Goal: Task Accomplishment & Management: Use online tool/utility

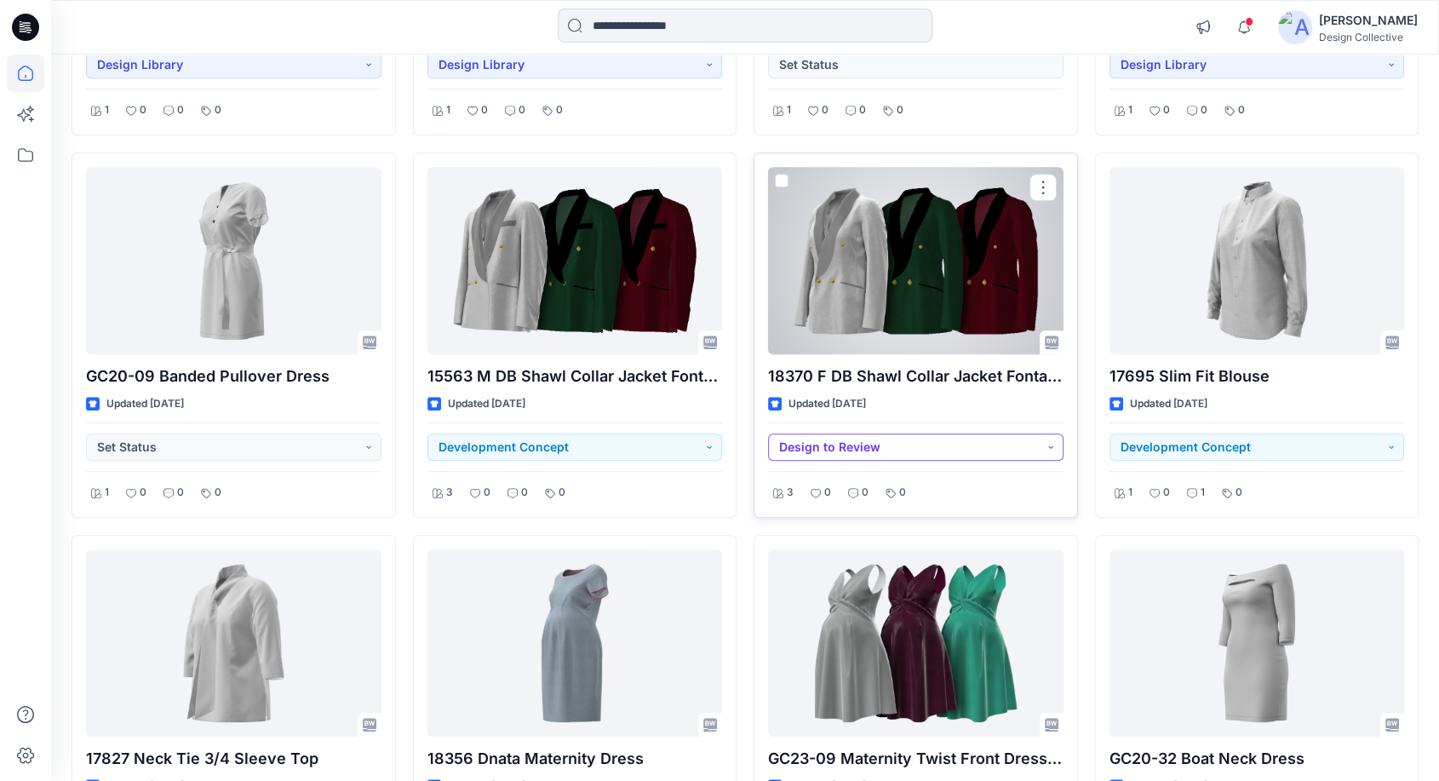
scroll to position [1236, 0]
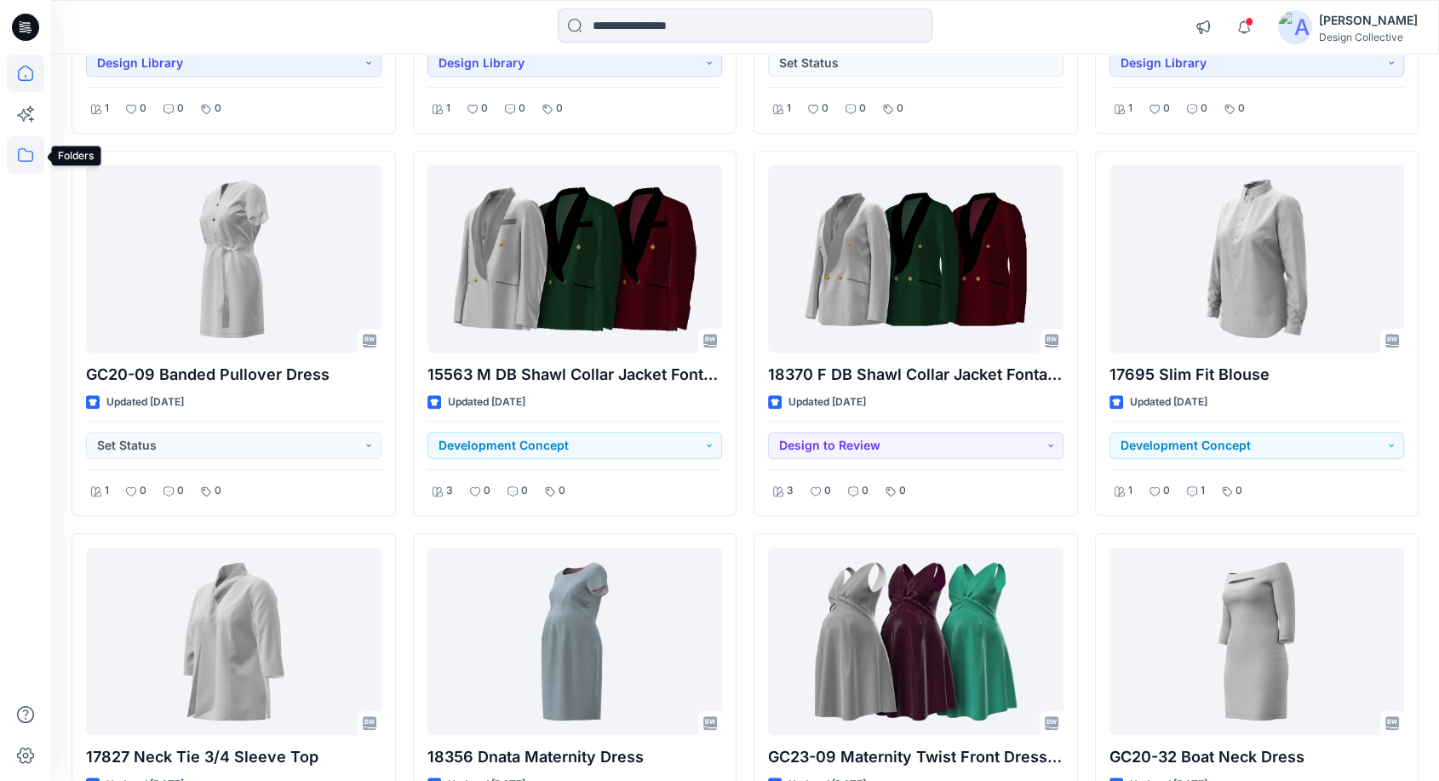
click at [27, 154] on icon at bounding box center [25, 154] width 37 height 37
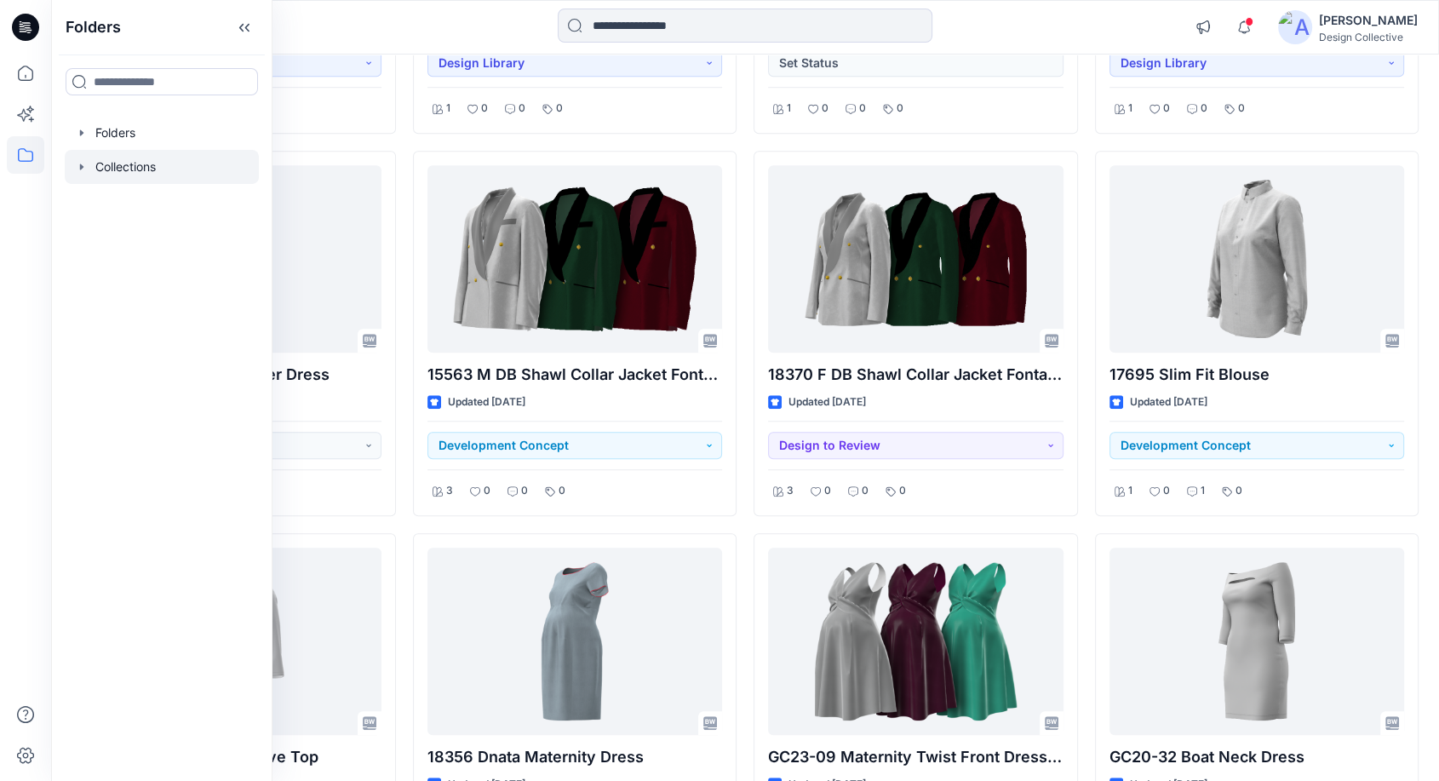
click at [82, 164] on icon "button" at bounding box center [82, 167] width 14 height 14
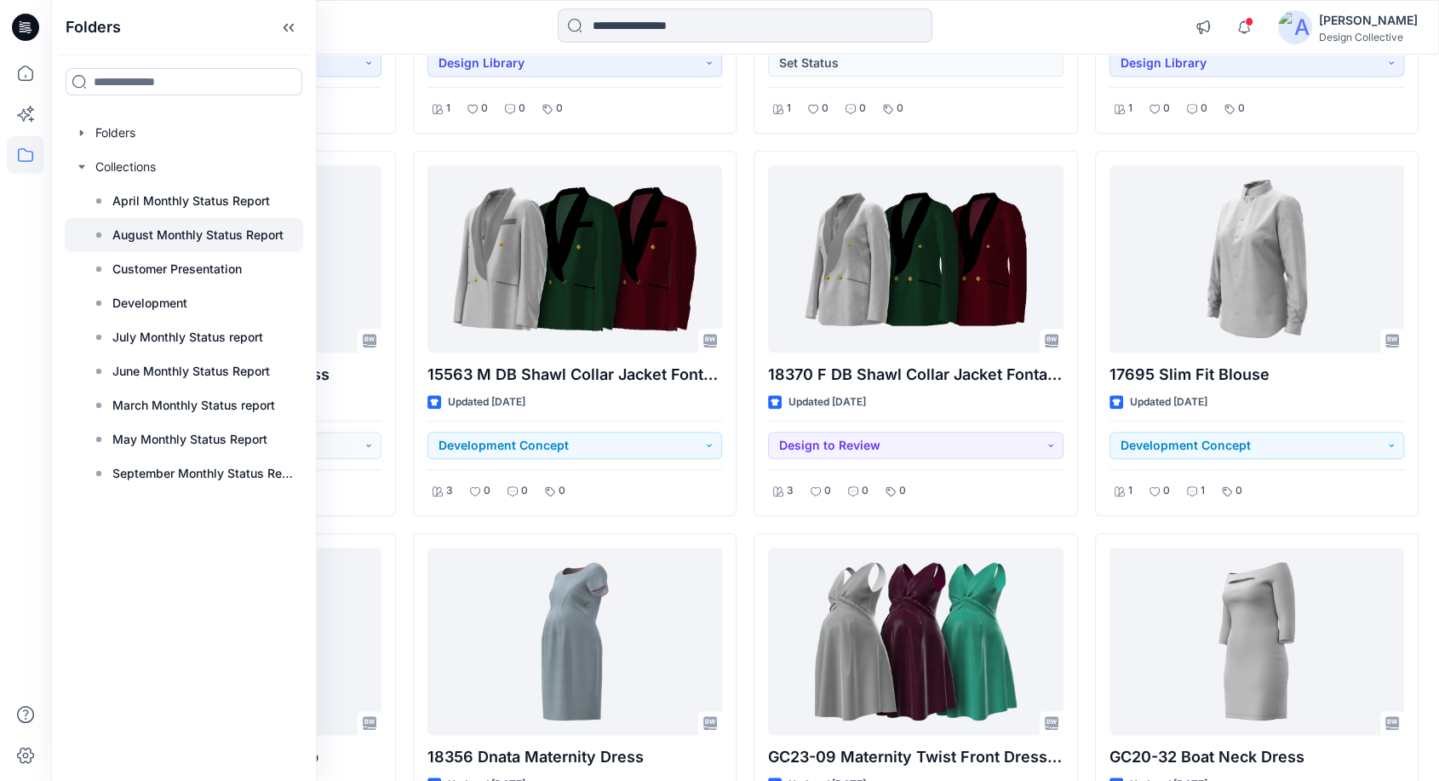
click at [136, 231] on p "August Monthly Status Report" at bounding box center [197, 235] width 171 height 20
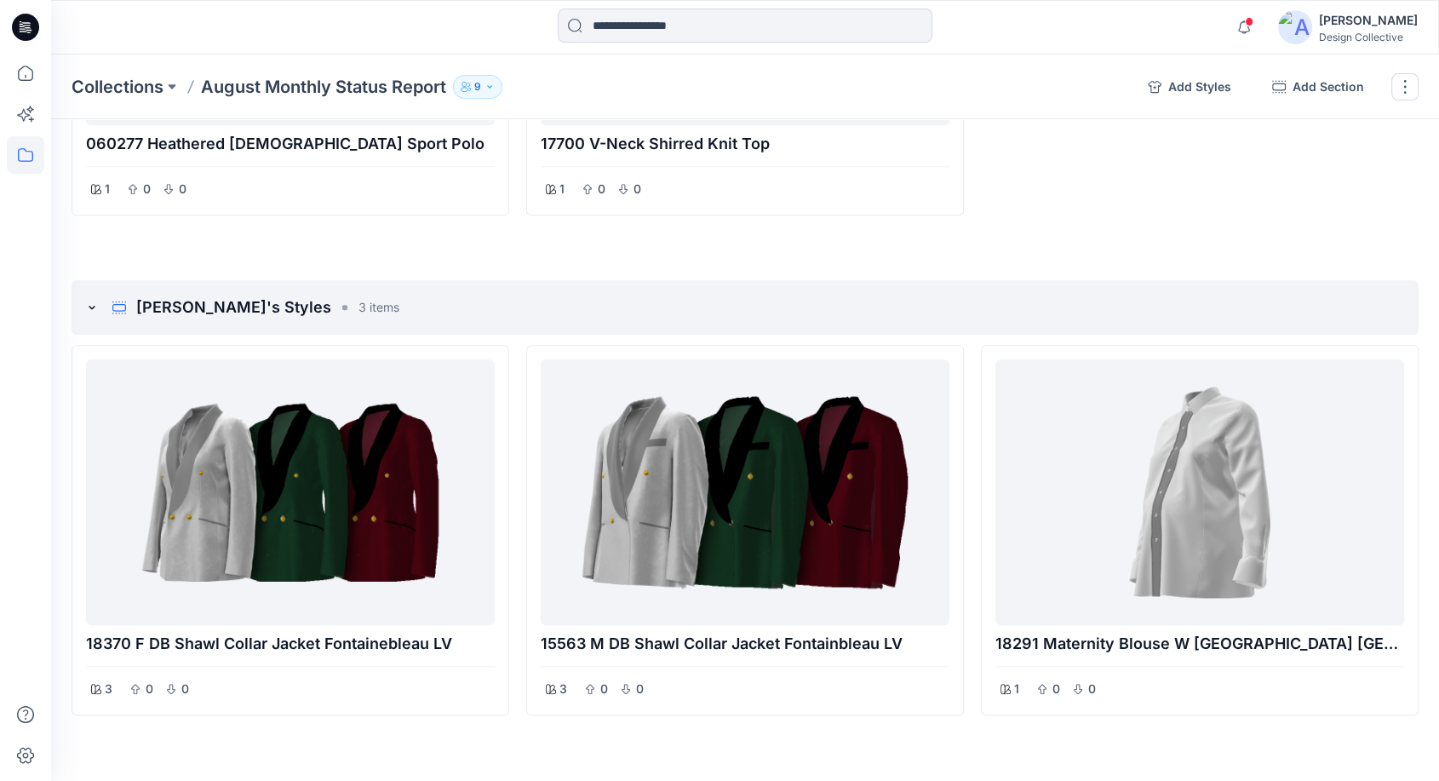
scroll to position [1510, 0]
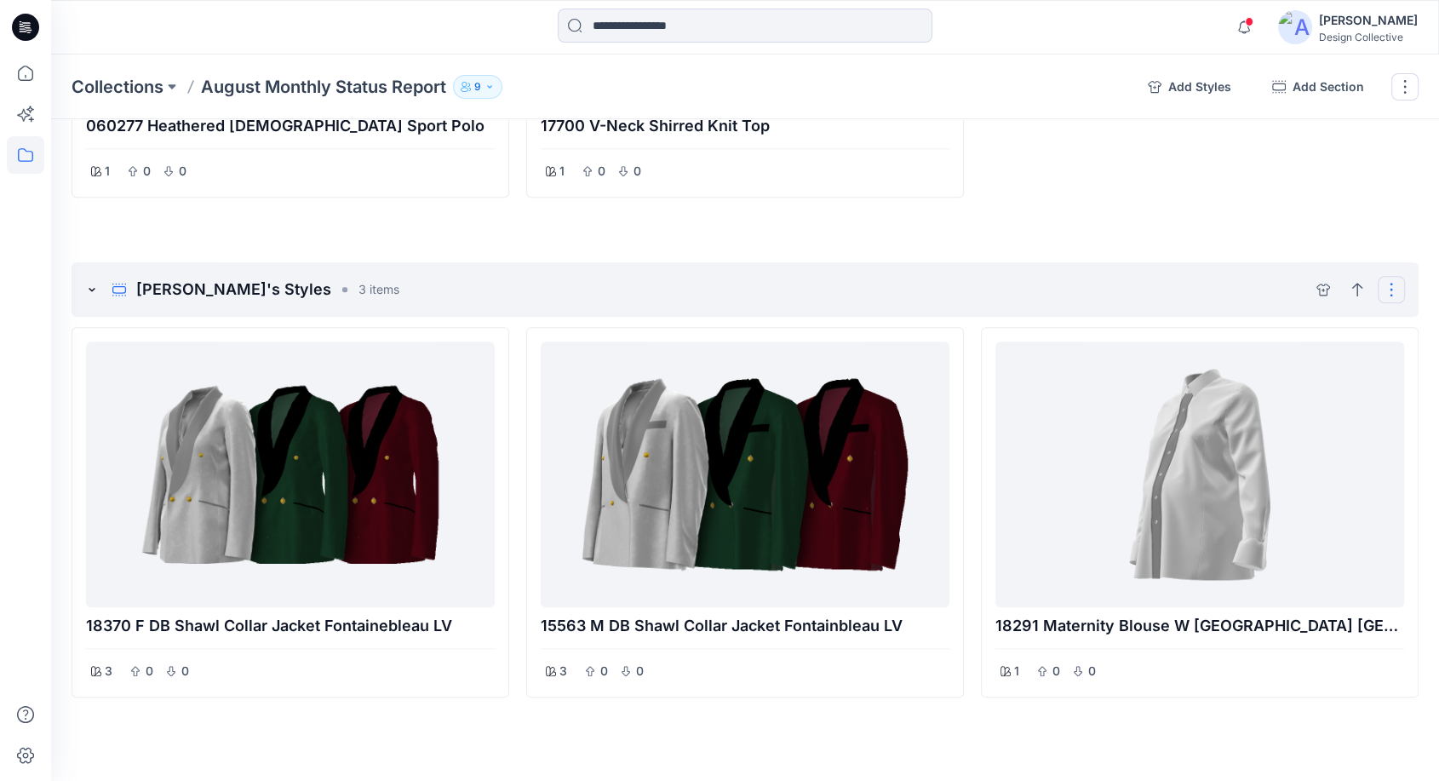
click at [1387, 278] on button "Options" at bounding box center [1391, 289] width 27 height 27
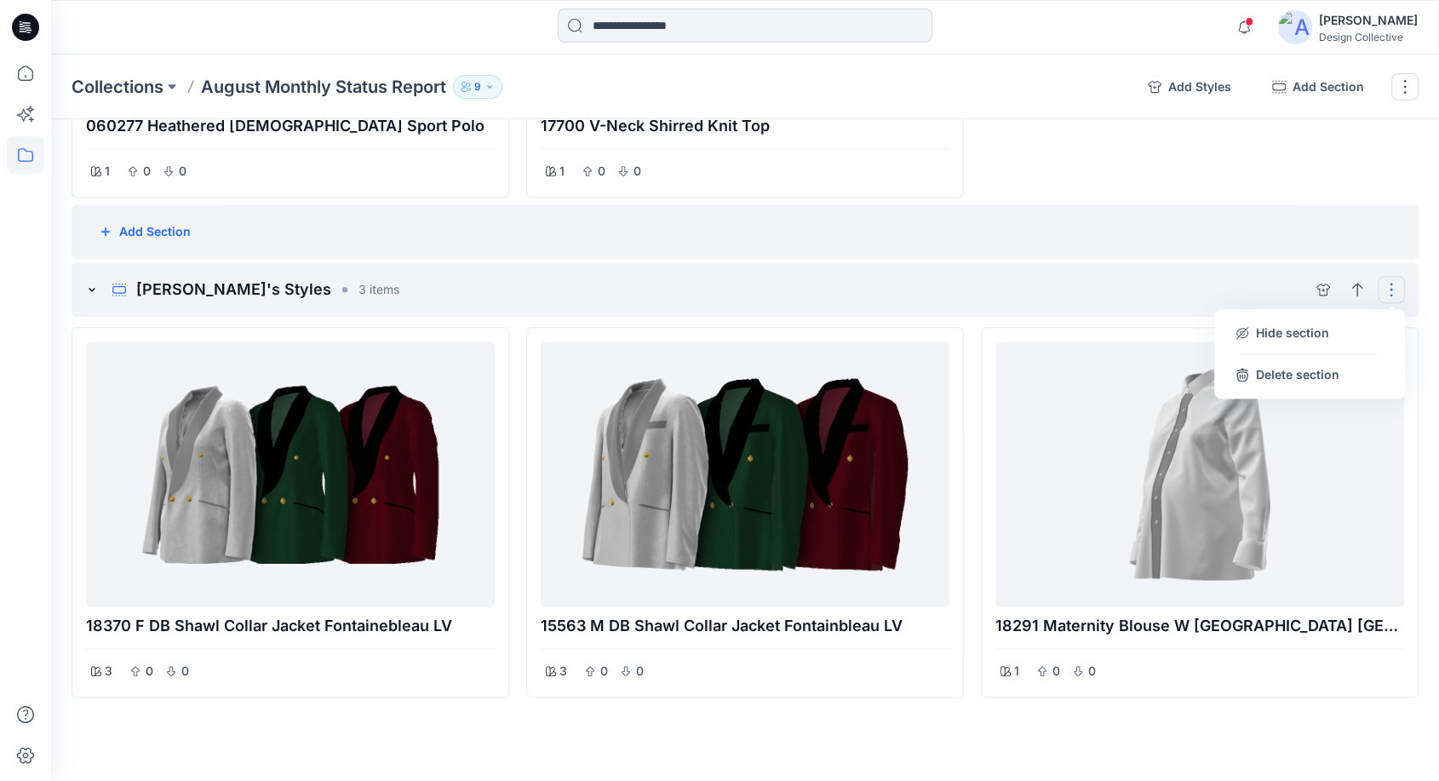
click at [1290, 247] on div "Add Section" at bounding box center [745, 231] width 1347 height 54
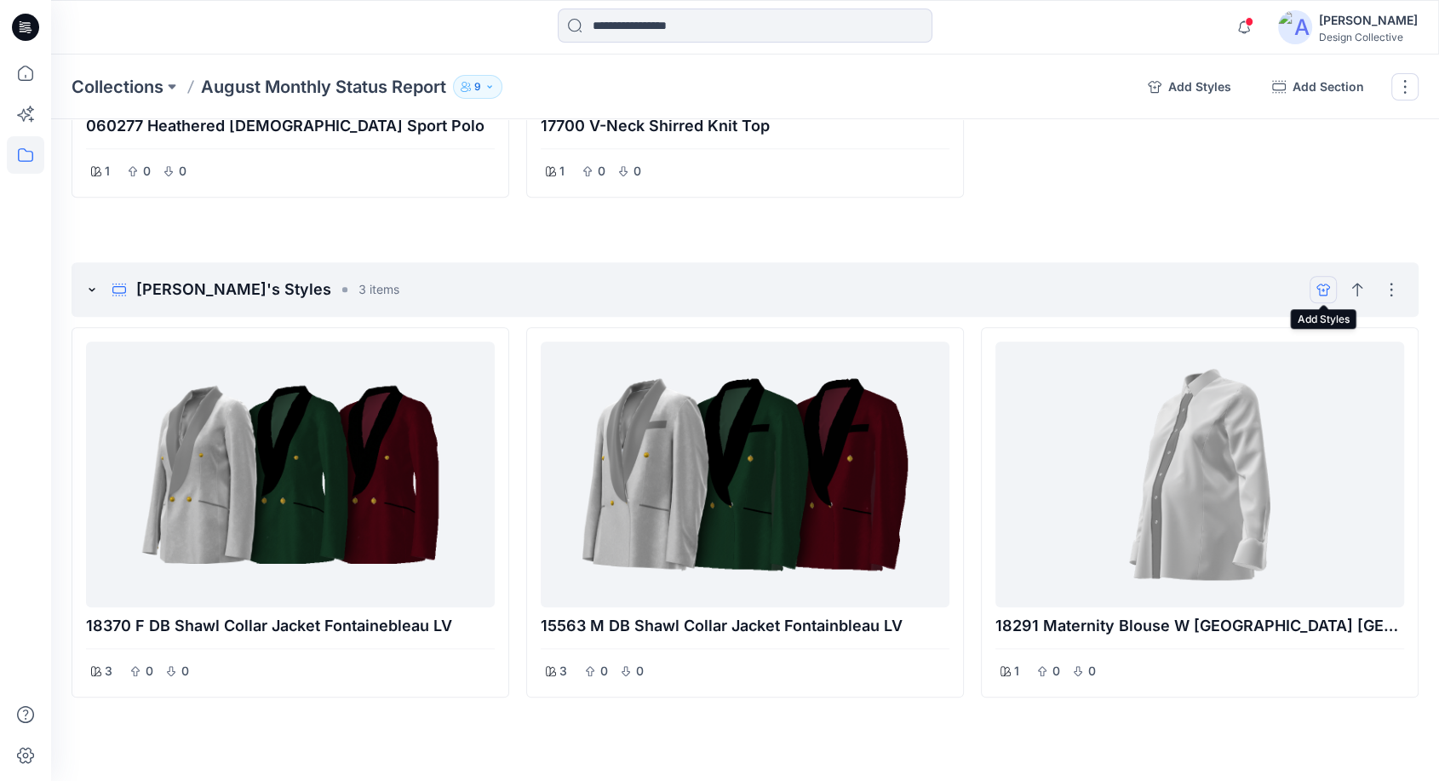
click at [1323, 287] on icon "add styles" at bounding box center [1323, 290] width 14 height 14
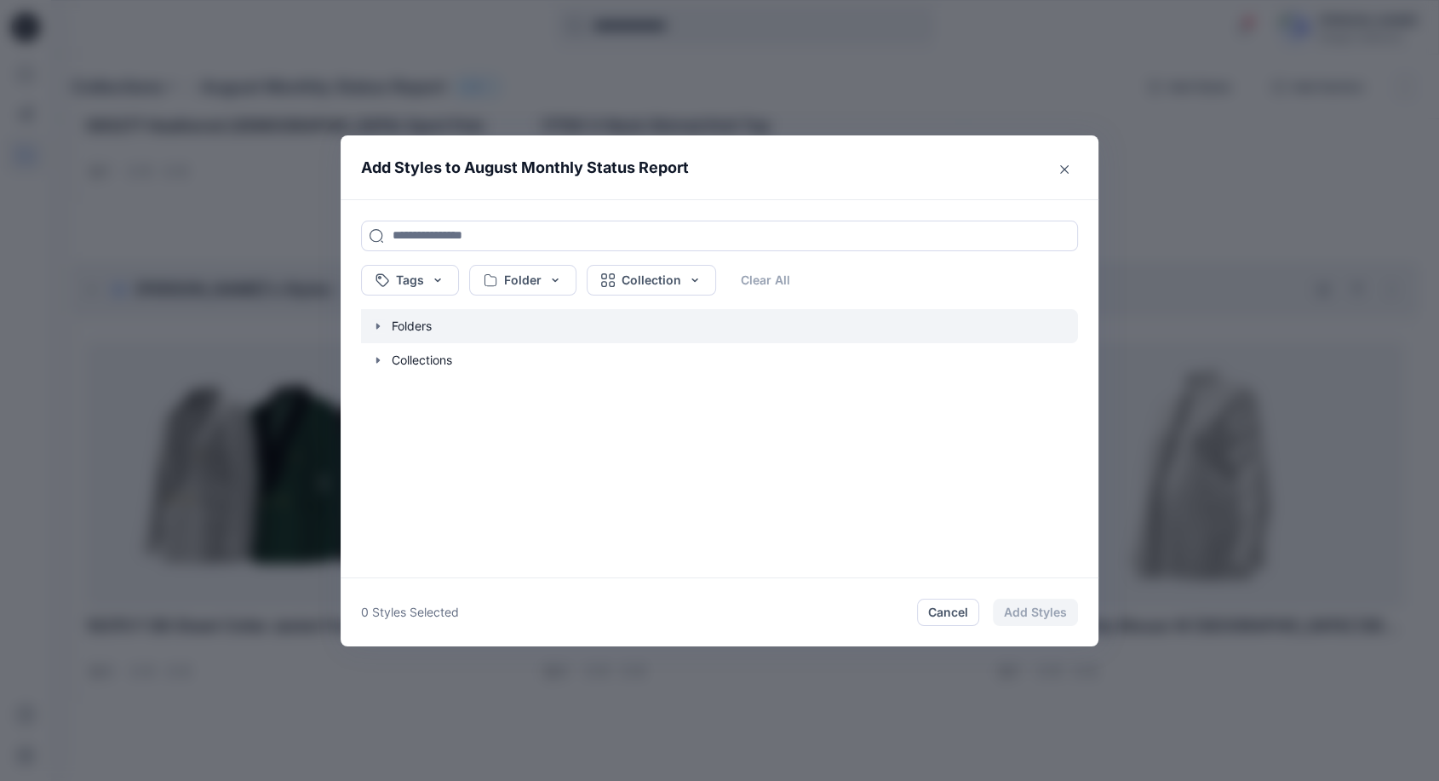
click at [380, 326] on icon "button" at bounding box center [378, 326] width 14 height 14
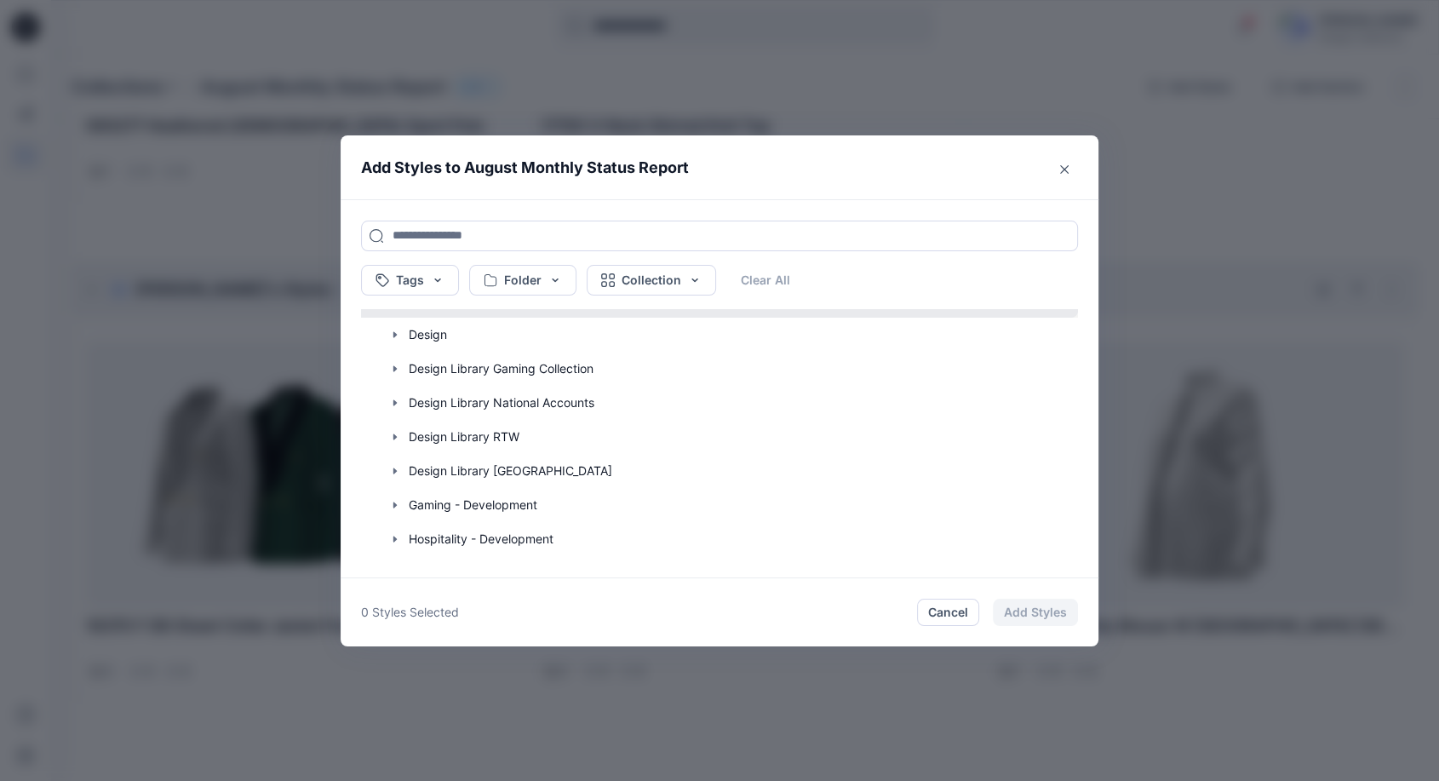
scroll to position [126, 0]
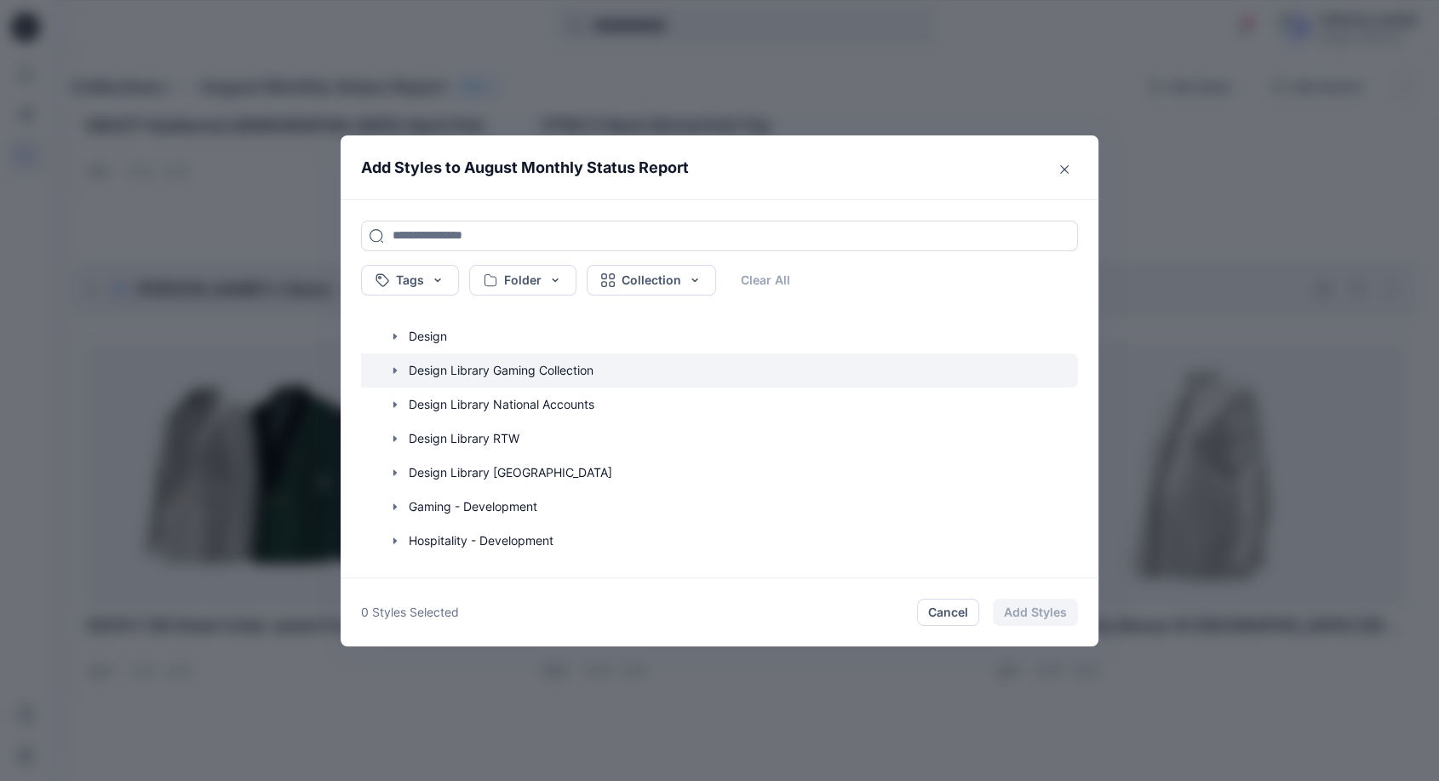
click at [397, 370] on icon "button" at bounding box center [394, 370] width 3 height 6
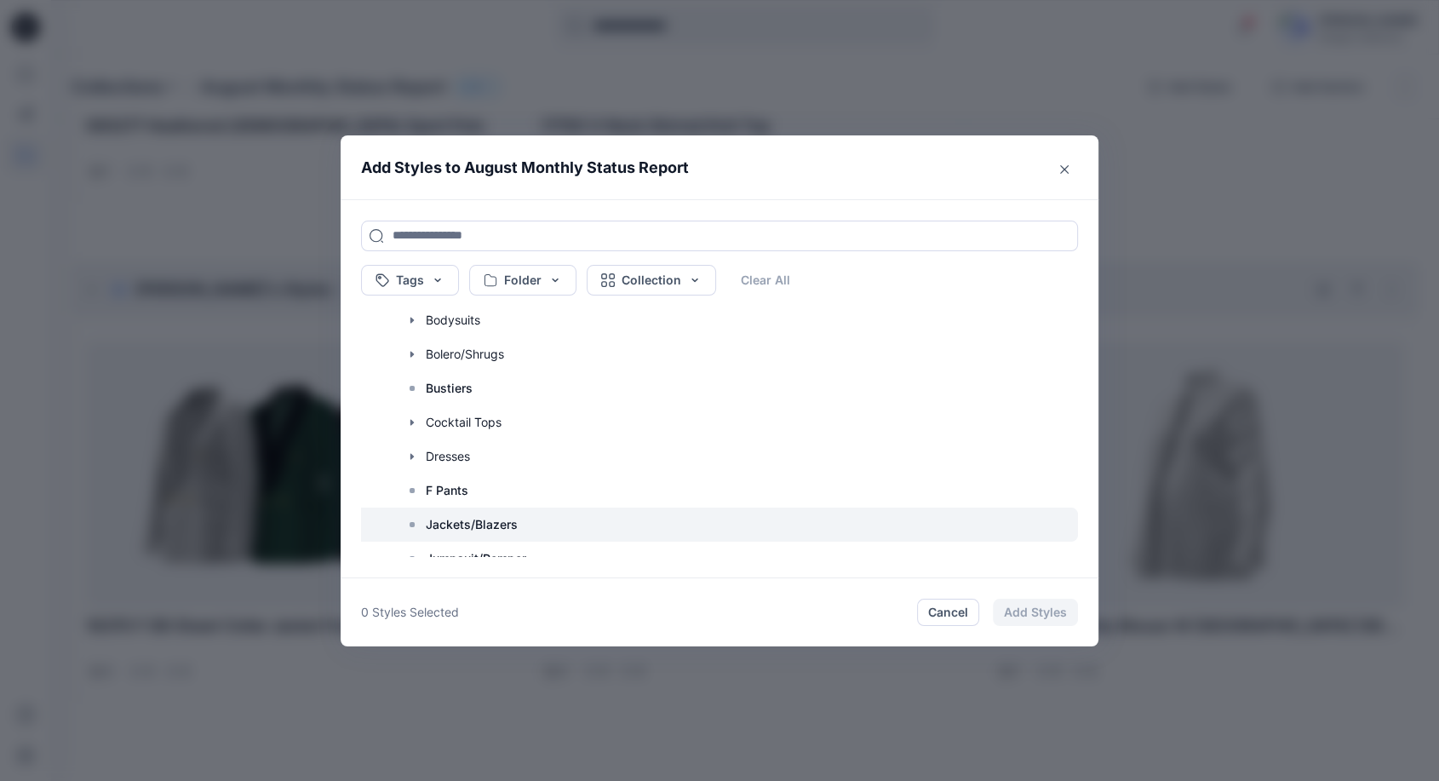
scroll to position [252, 0]
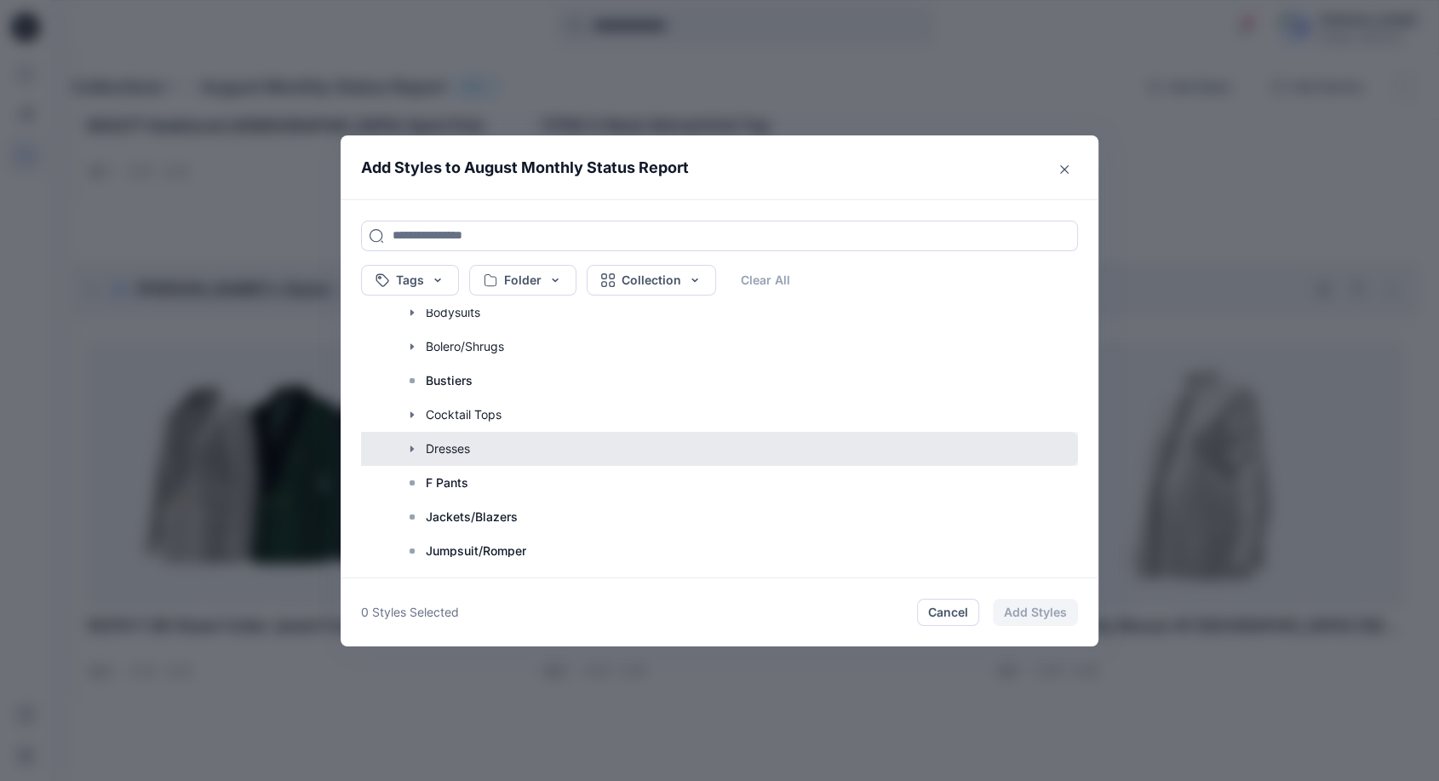
click at [446, 457] on button "button" at bounding box center [711, 449] width 734 height 34
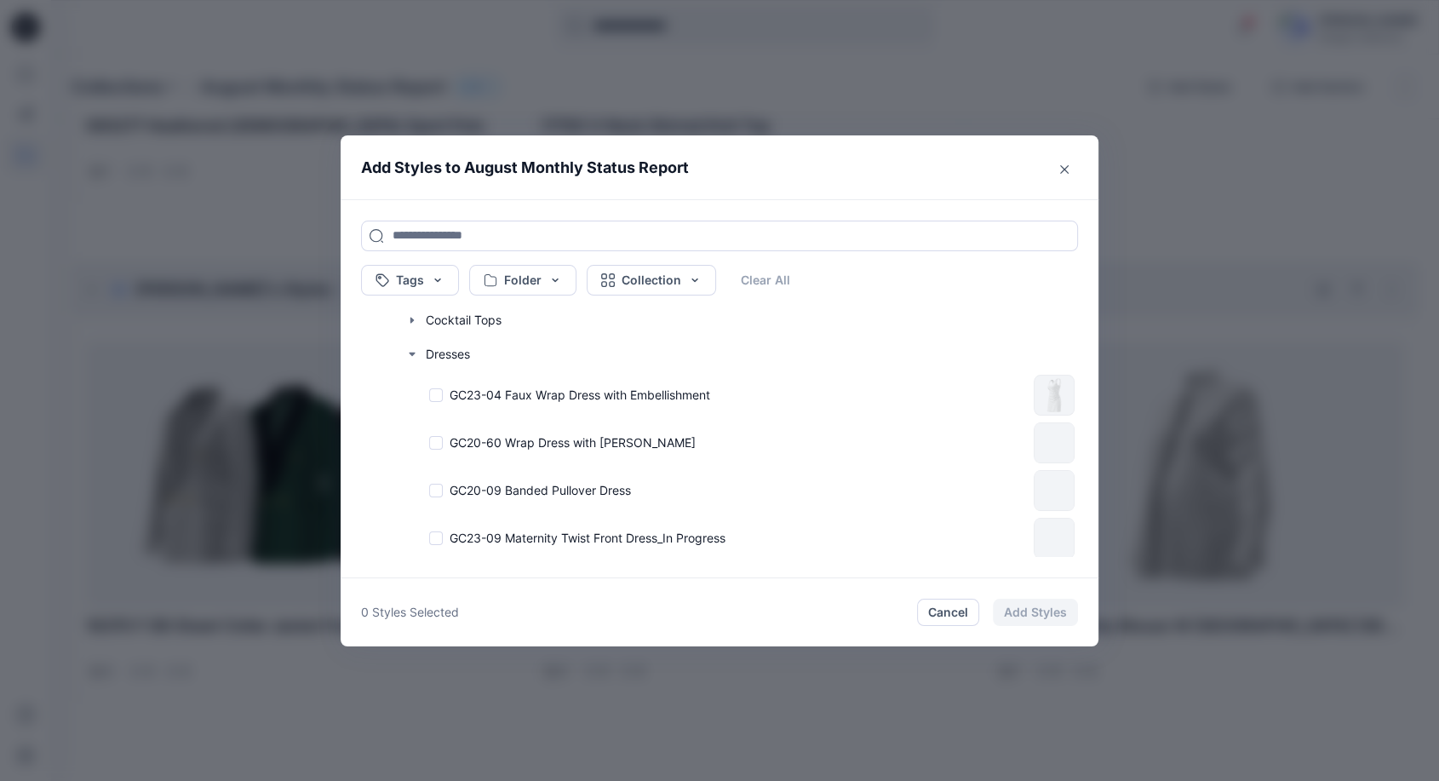
scroll to position [378, 0]
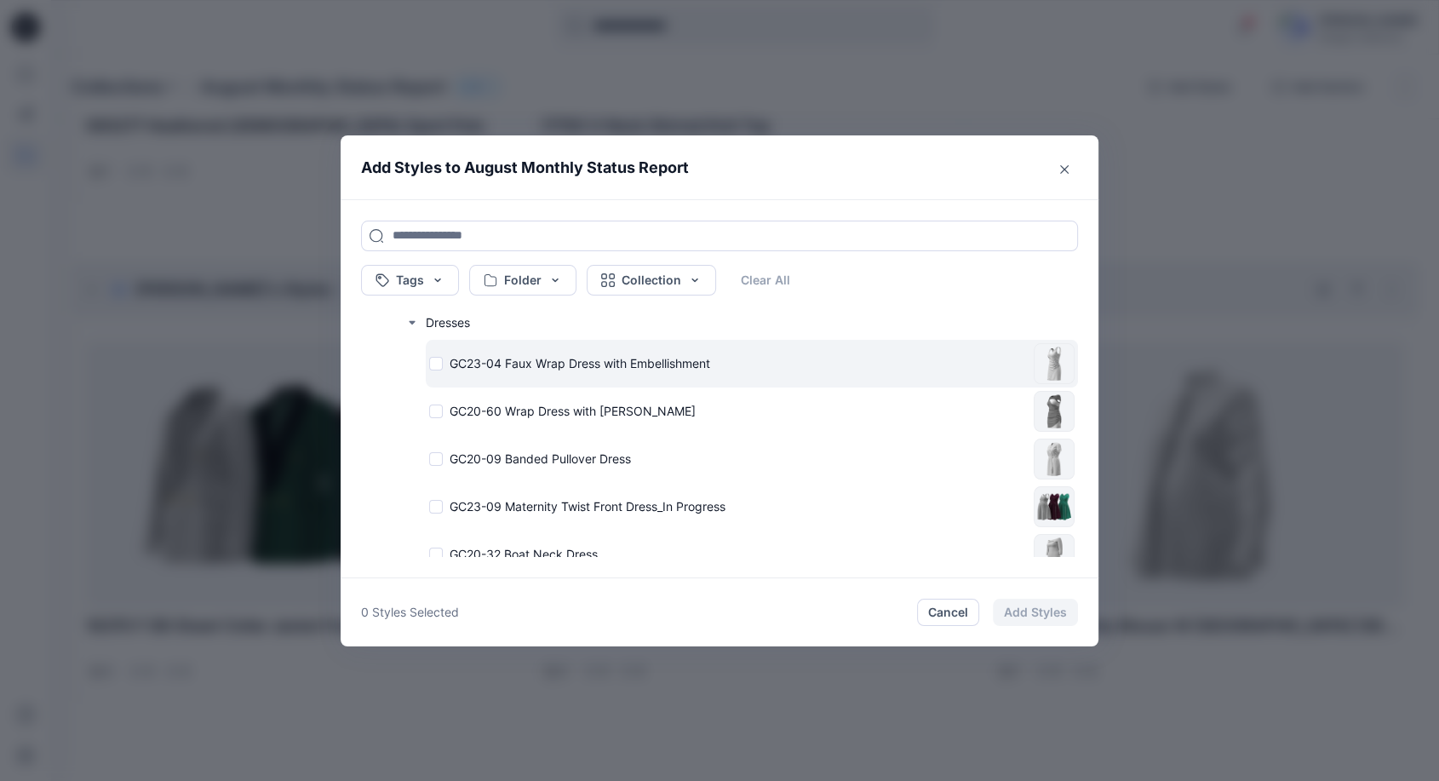
click at [436, 363] on div "GC23-04 Faux Wrap Dress with Embellishment" at bounding box center [728, 363] width 598 height 18
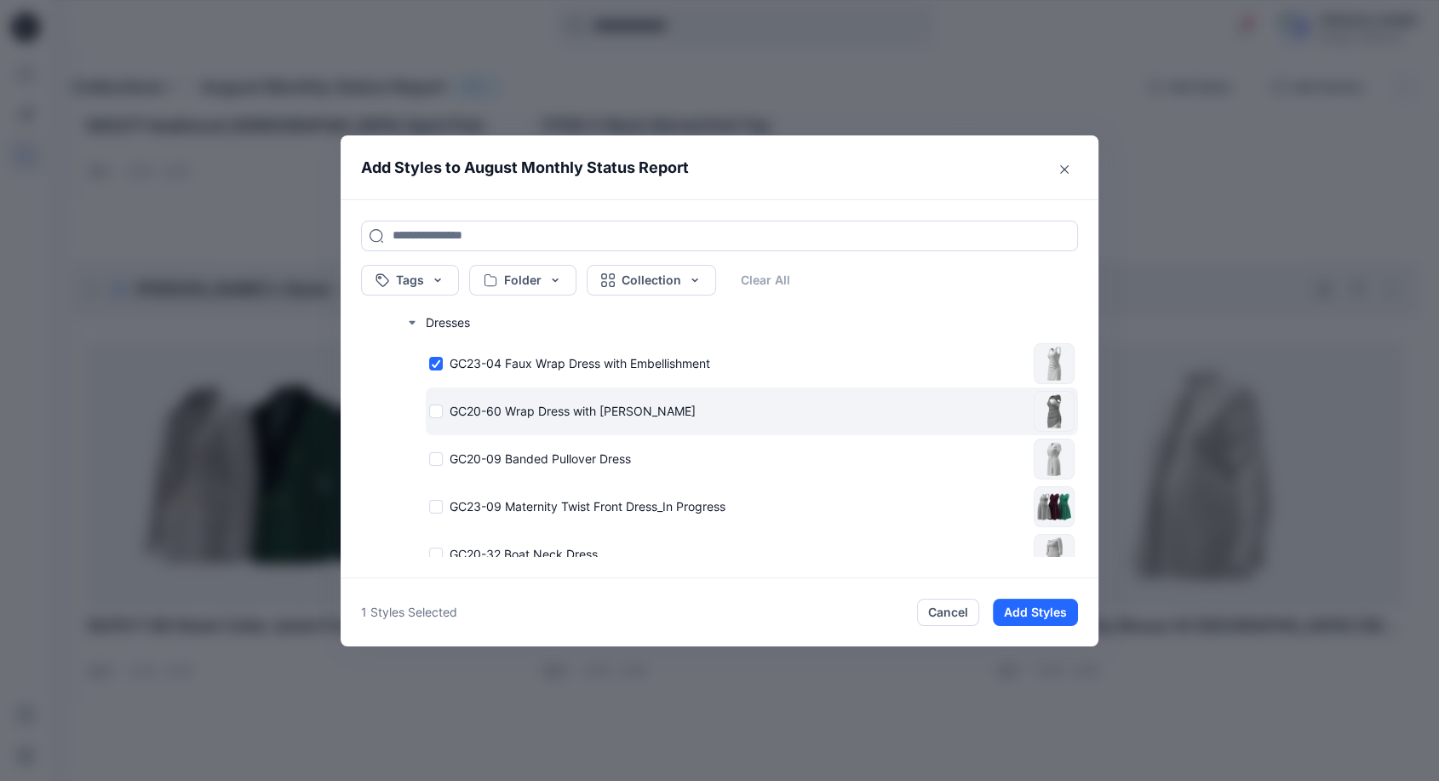
click at [443, 410] on div "GC20-60 Wrap Dress with [PERSON_NAME]" at bounding box center [728, 411] width 598 height 18
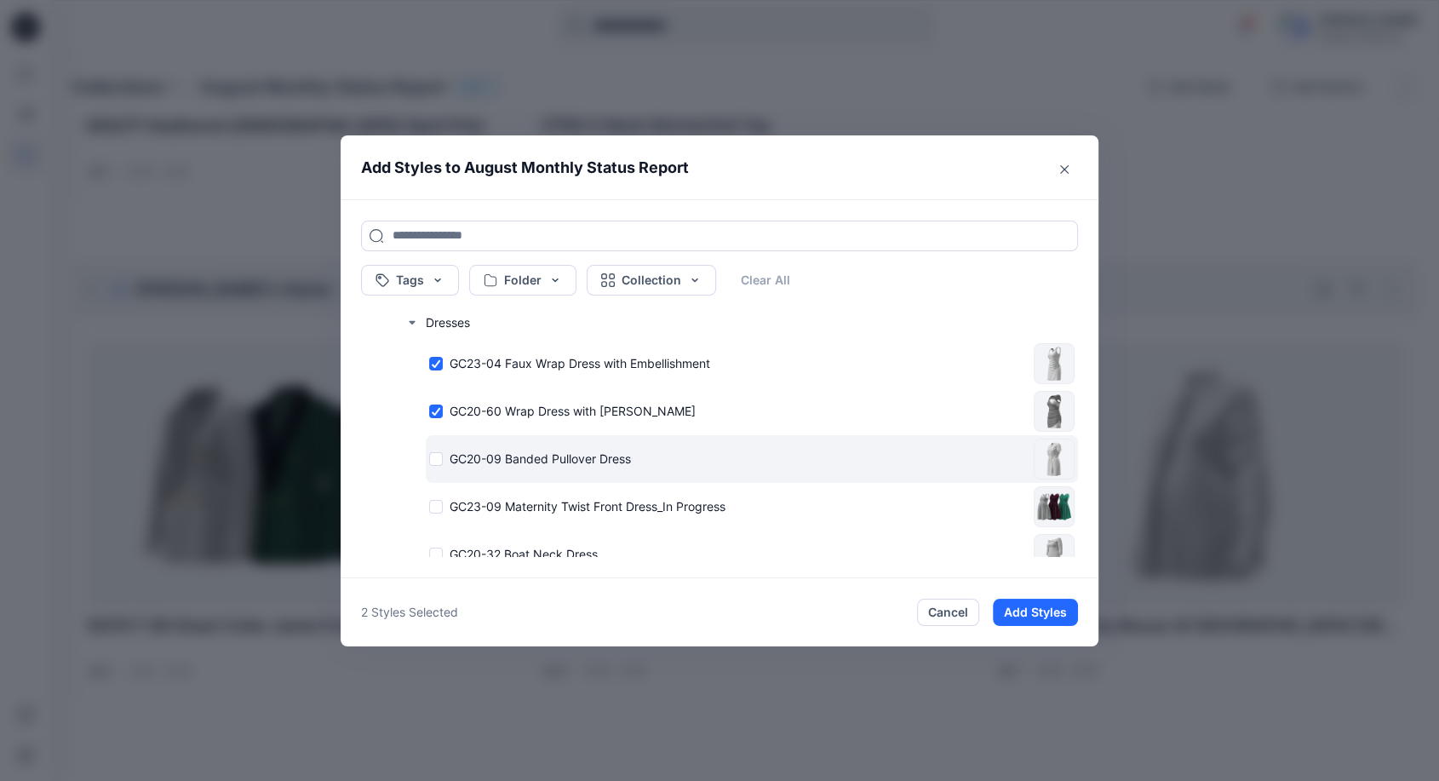
click at [444, 461] on div "GC20-09 Banded Pullover Dress" at bounding box center [728, 459] width 598 height 18
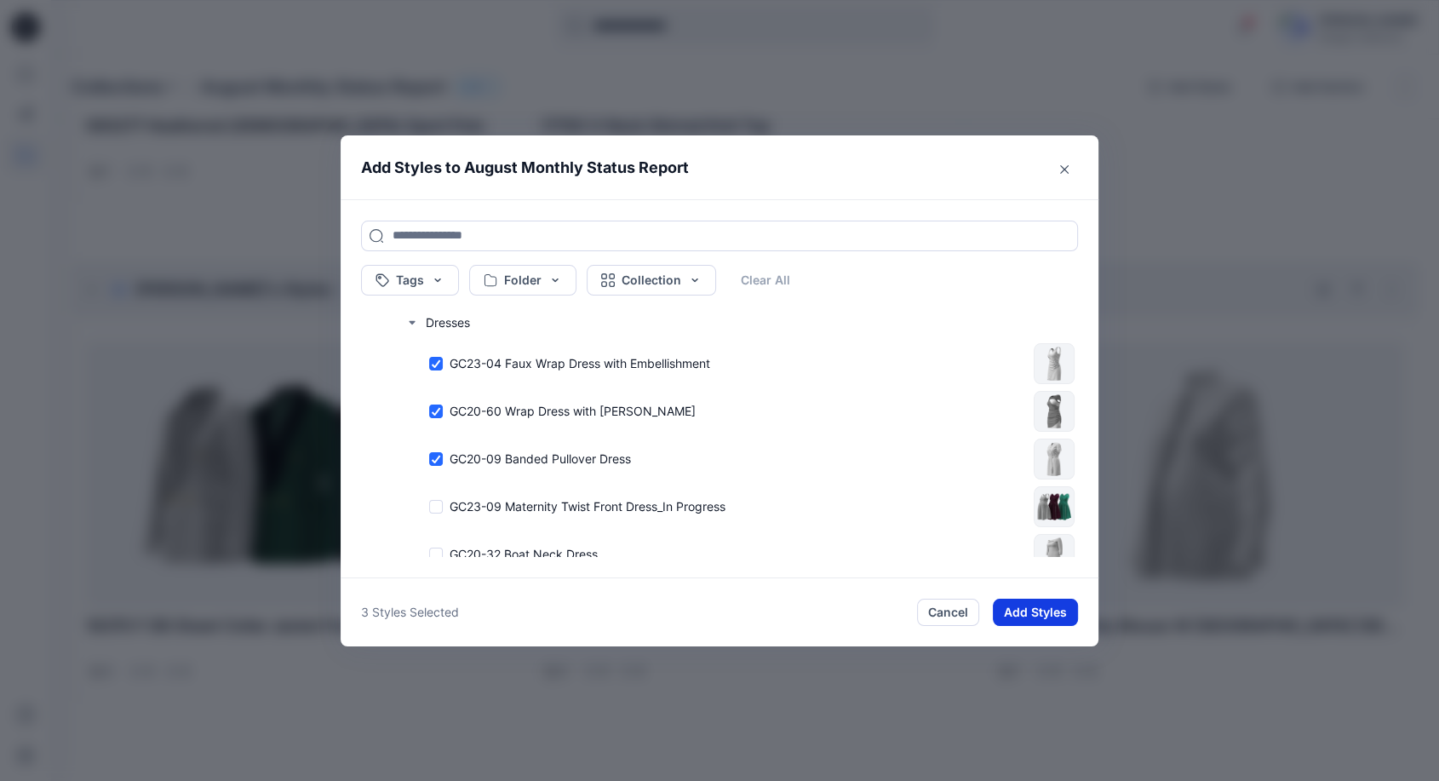
click at [1031, 609] on button "Add Styles" at bounding box center [1035, 612] width 85 height 27
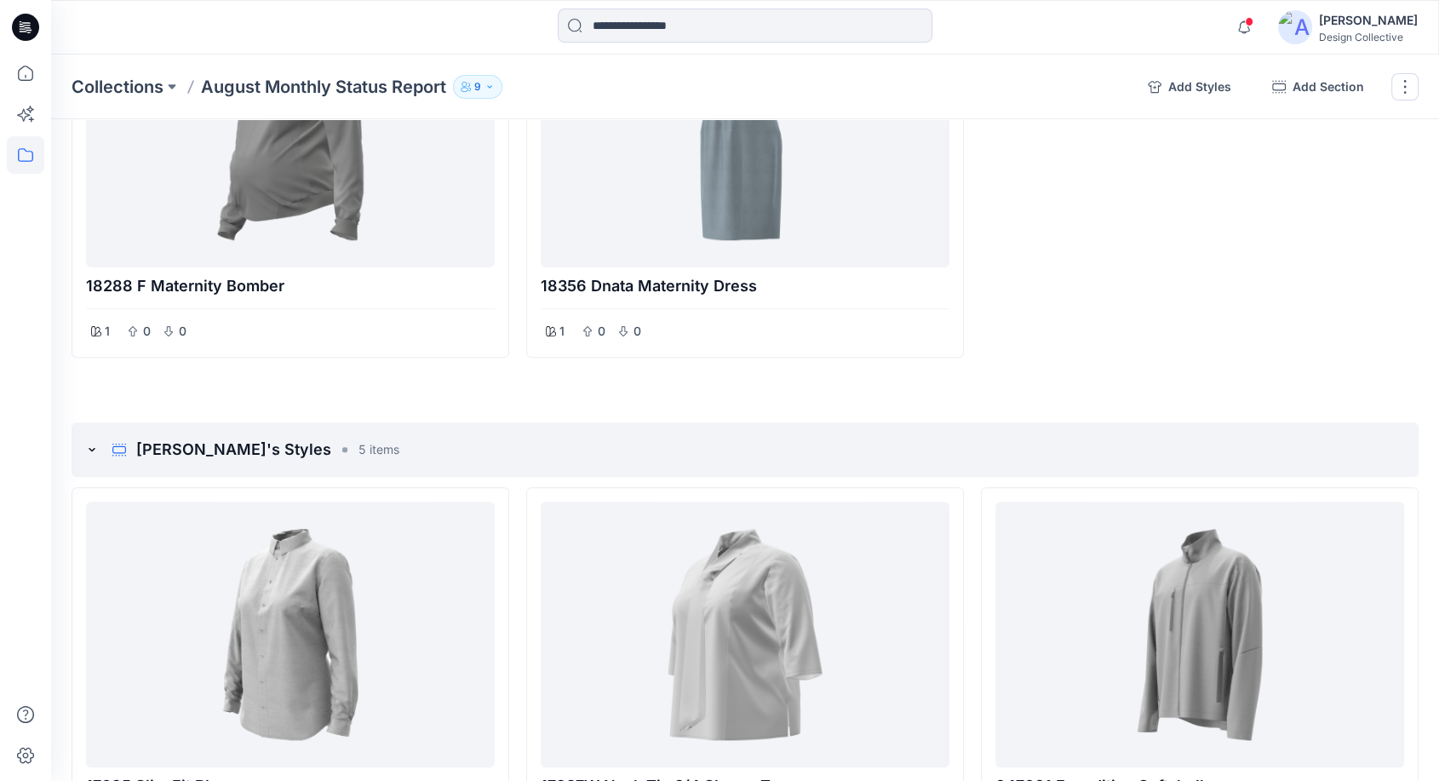
scroll to position [445, 0]
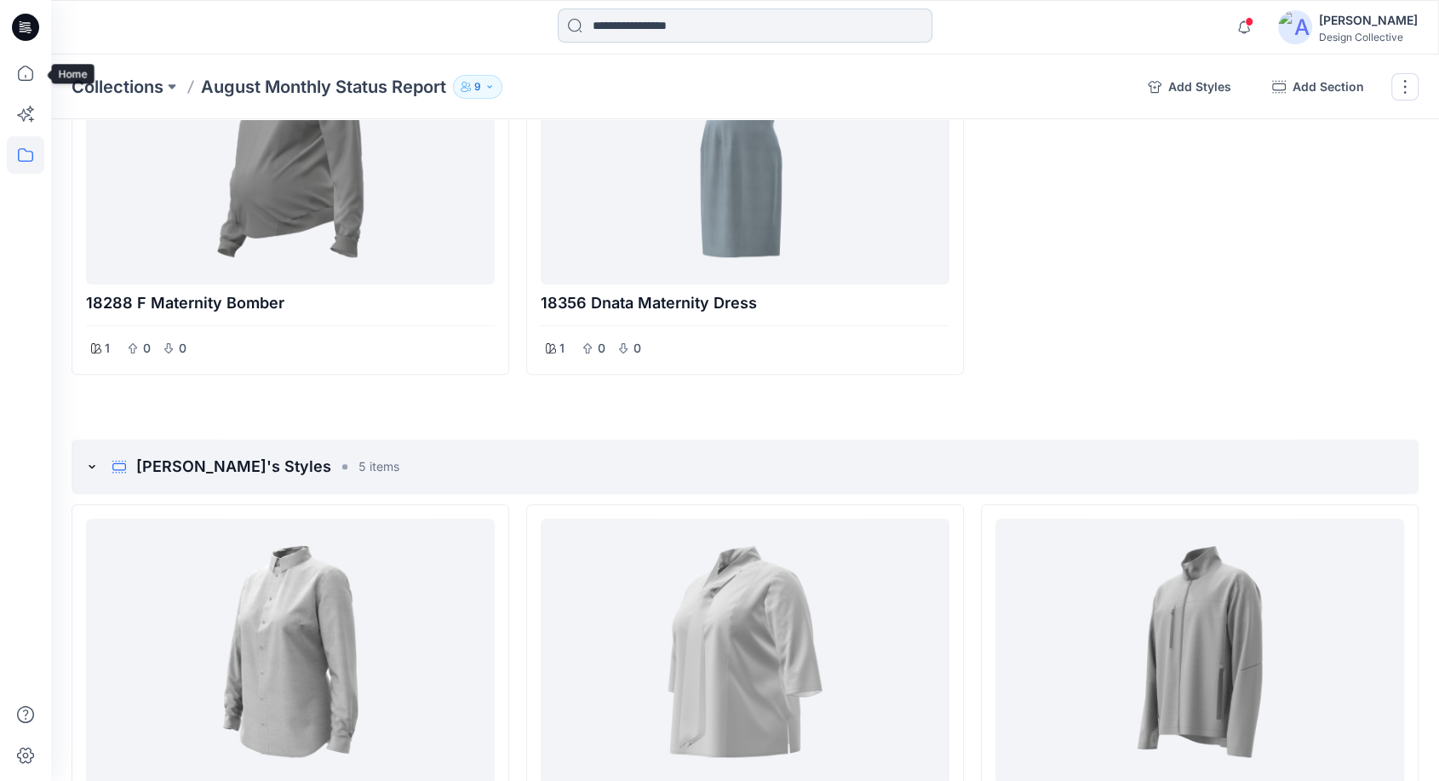
drag, startPoint x: 23, startPoint y: 71, endPoint x: 627, endPoint y: 18, distance: 606.0
click at [23, 71] on icon at bounding box center [25, 72] width 37 height 37
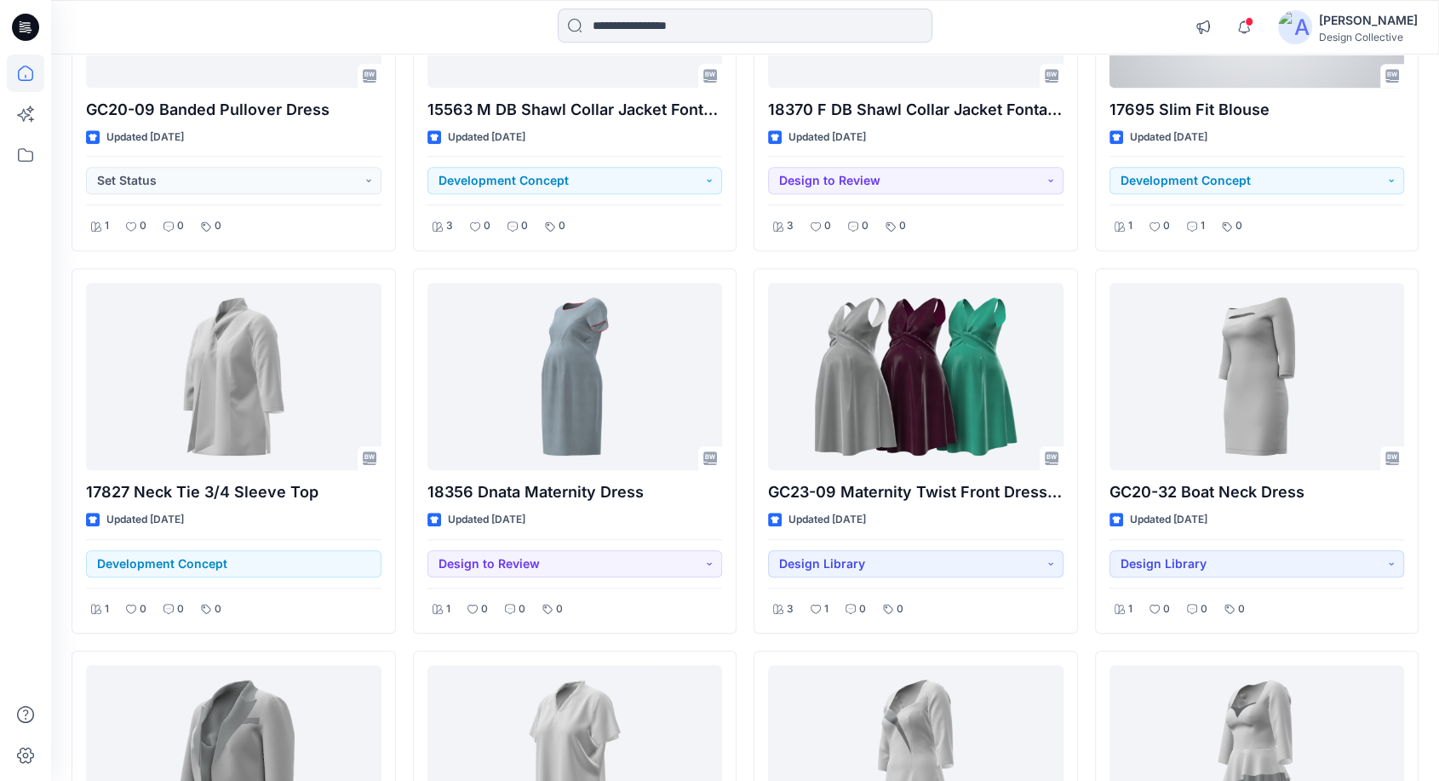
scroll to position [1518, 0]
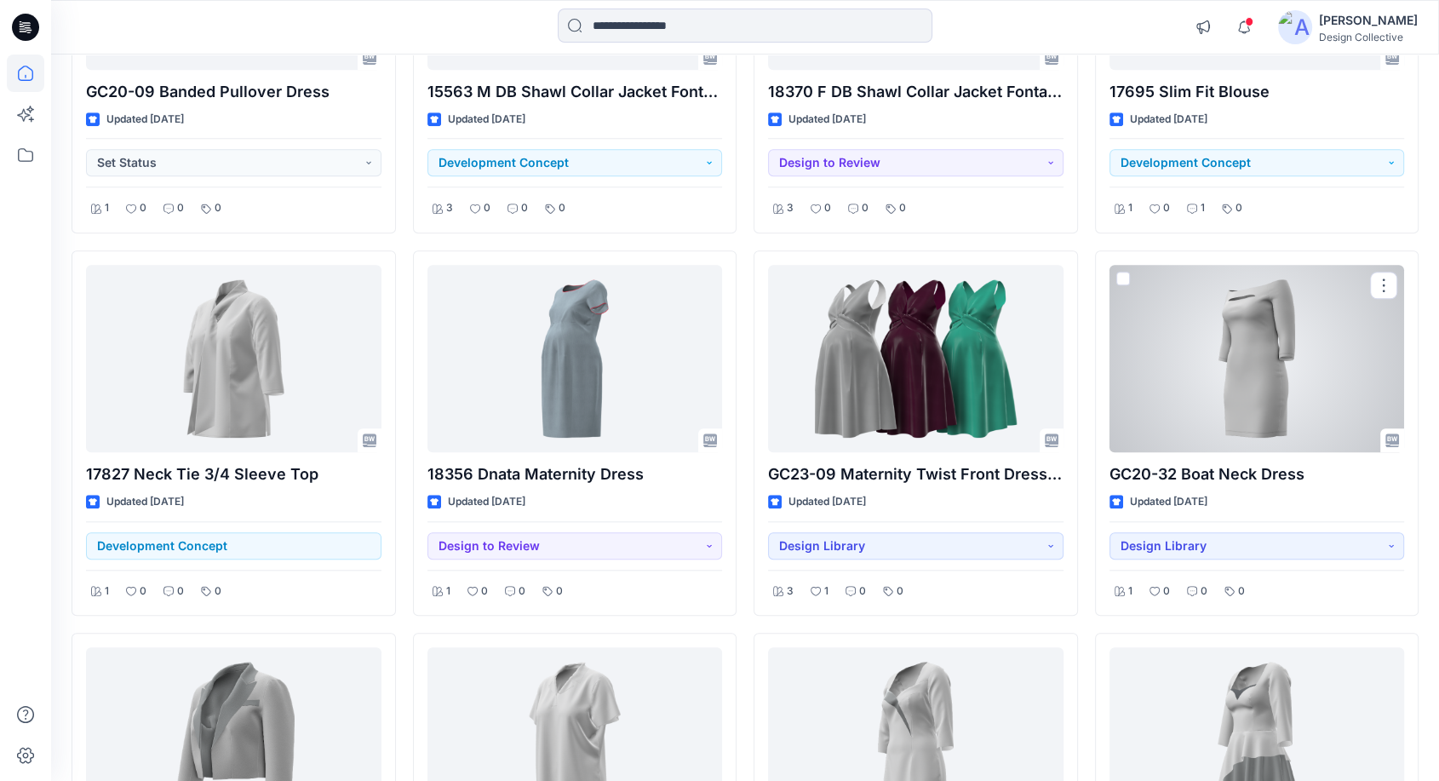
click at [1238, 353] on div at bounding box center [1257, 358] width 295 height 187
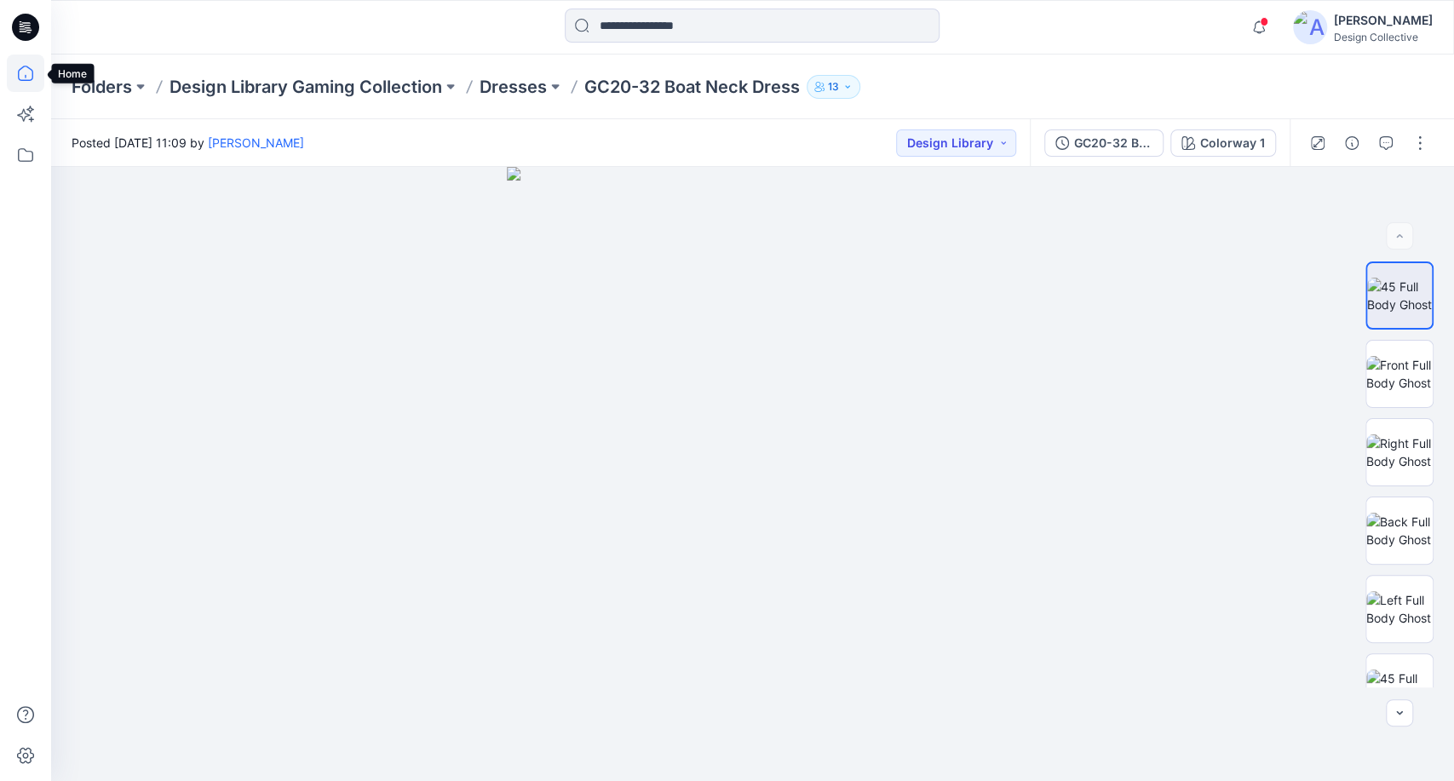
click at [24, 70] on icon at bounding box center [25, 72] width 37 height 37
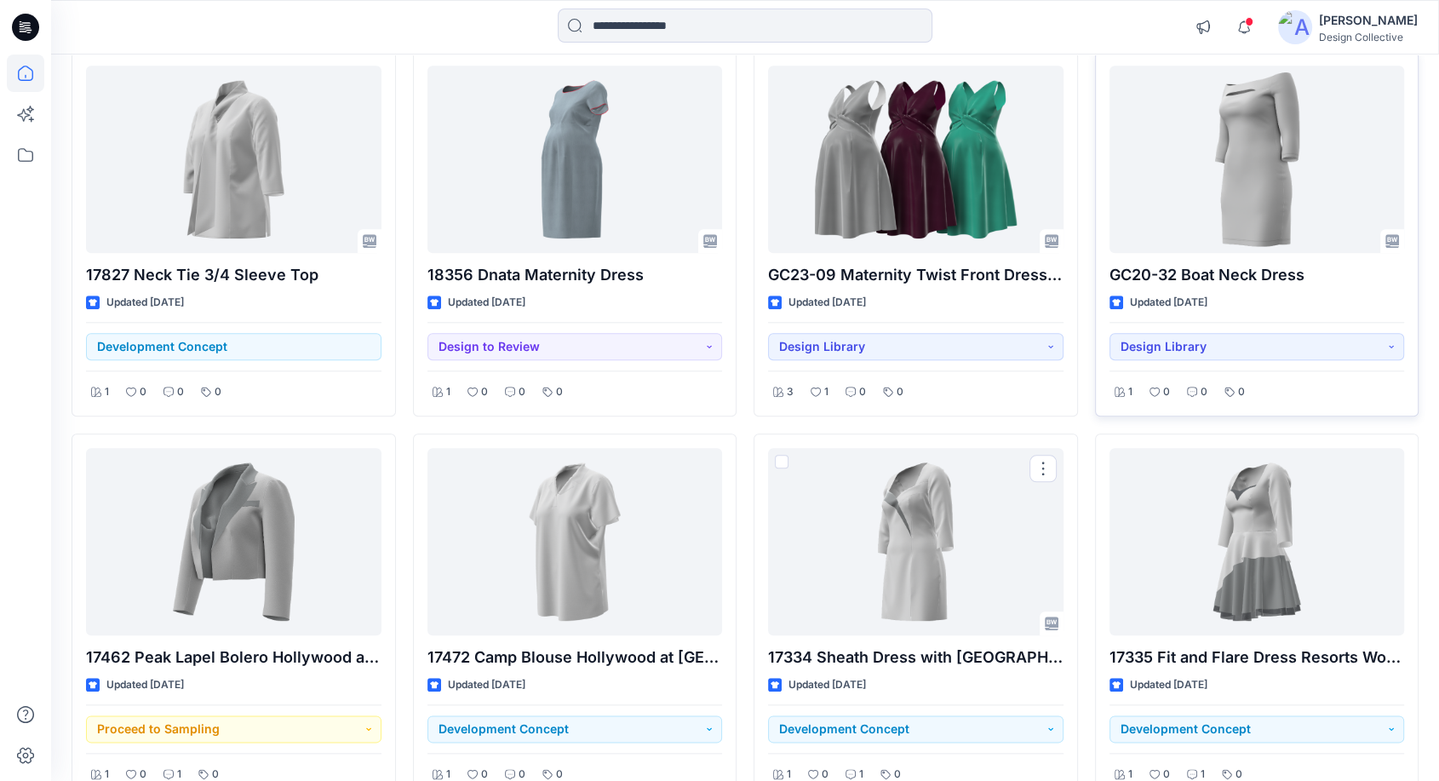
scroll to position [1626, 0]
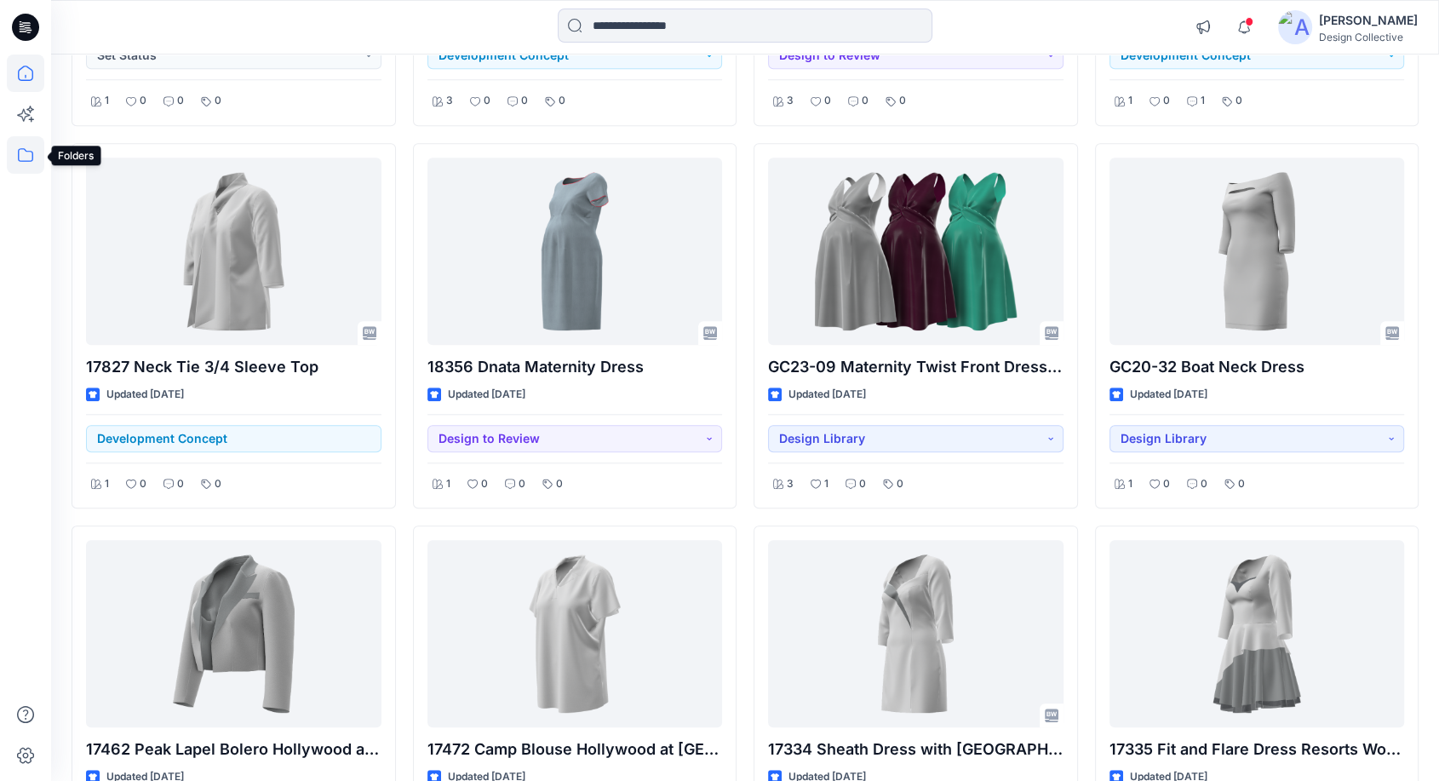
click at [20, 156] on icon at bounding box center [25, 154] width 37 height 37
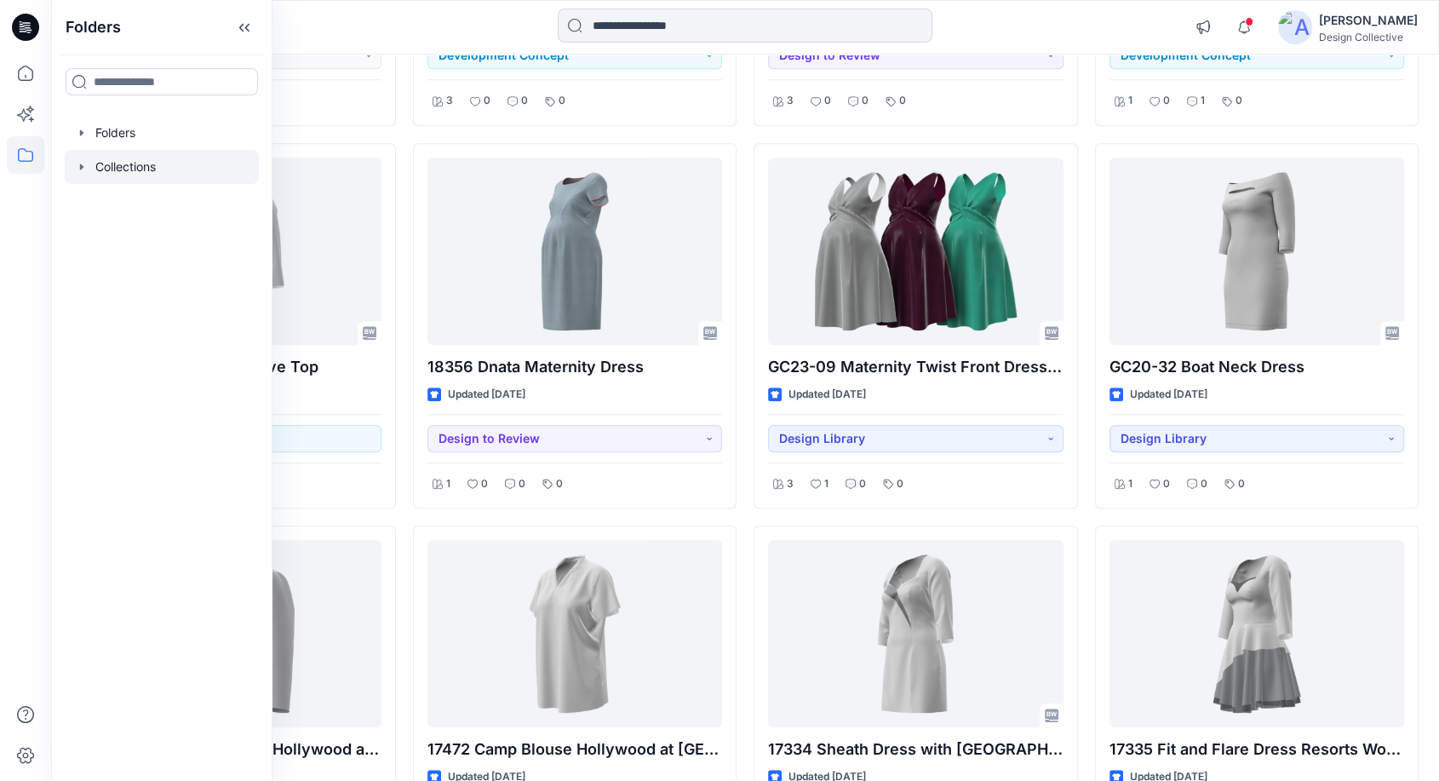
click at [84, 174] on div at bounding box center [162, 167] width 194 height 34
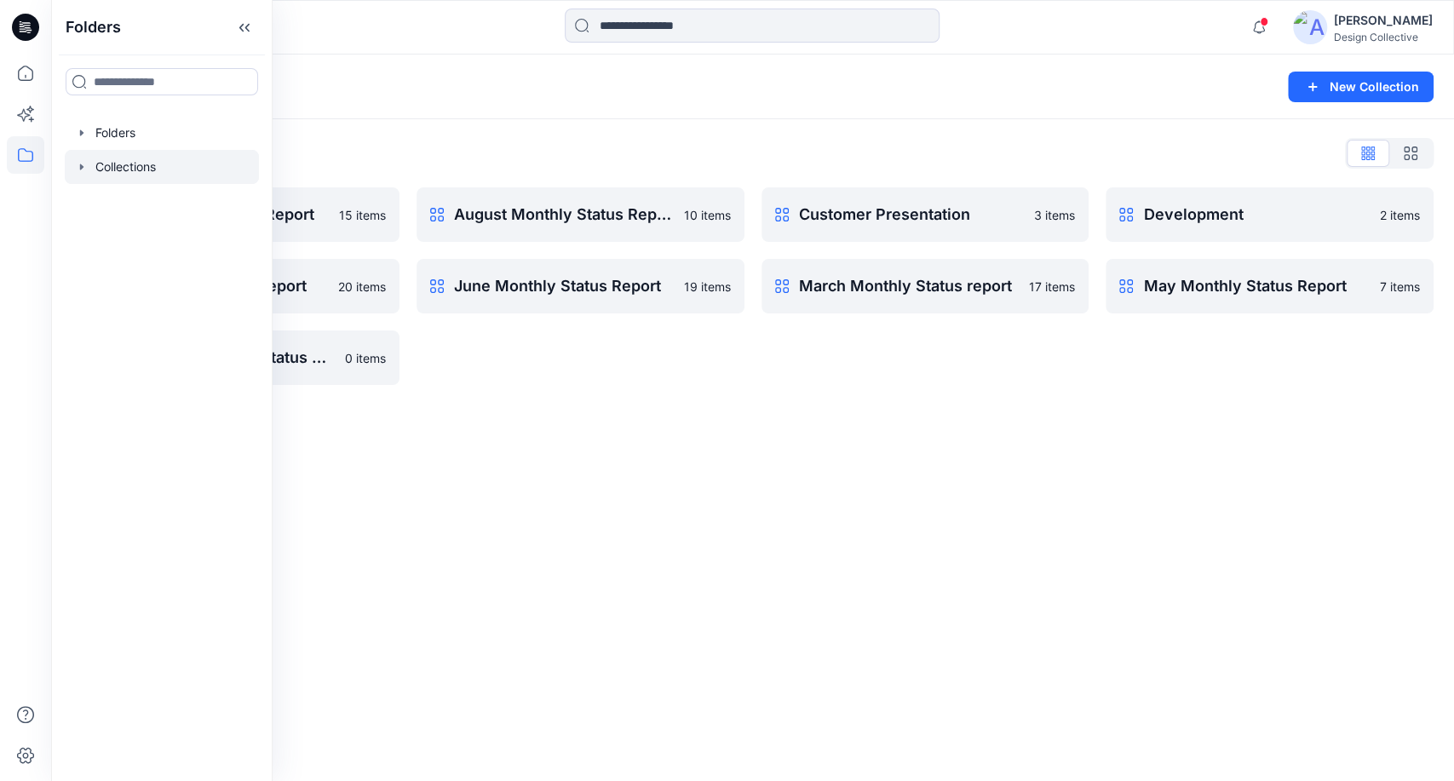
click at [645, 407] on div "Collections New Collection Collections List April Monthly Status Report 15 item…" at bounding box center [752, 417] width 1402 height 726
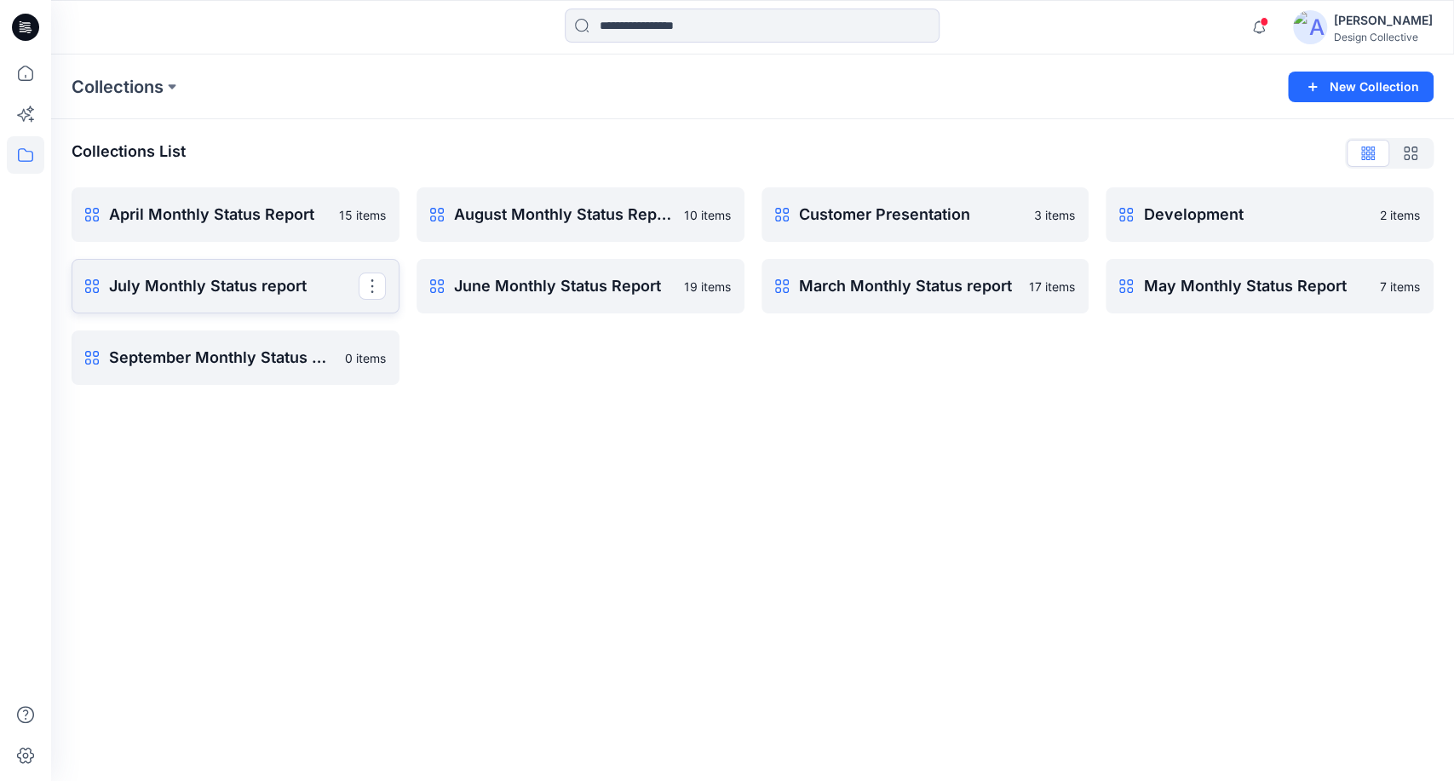
click at [204, 294] on p "July Monthly Status report" at bounding box center [233, 286] width 249 height 24
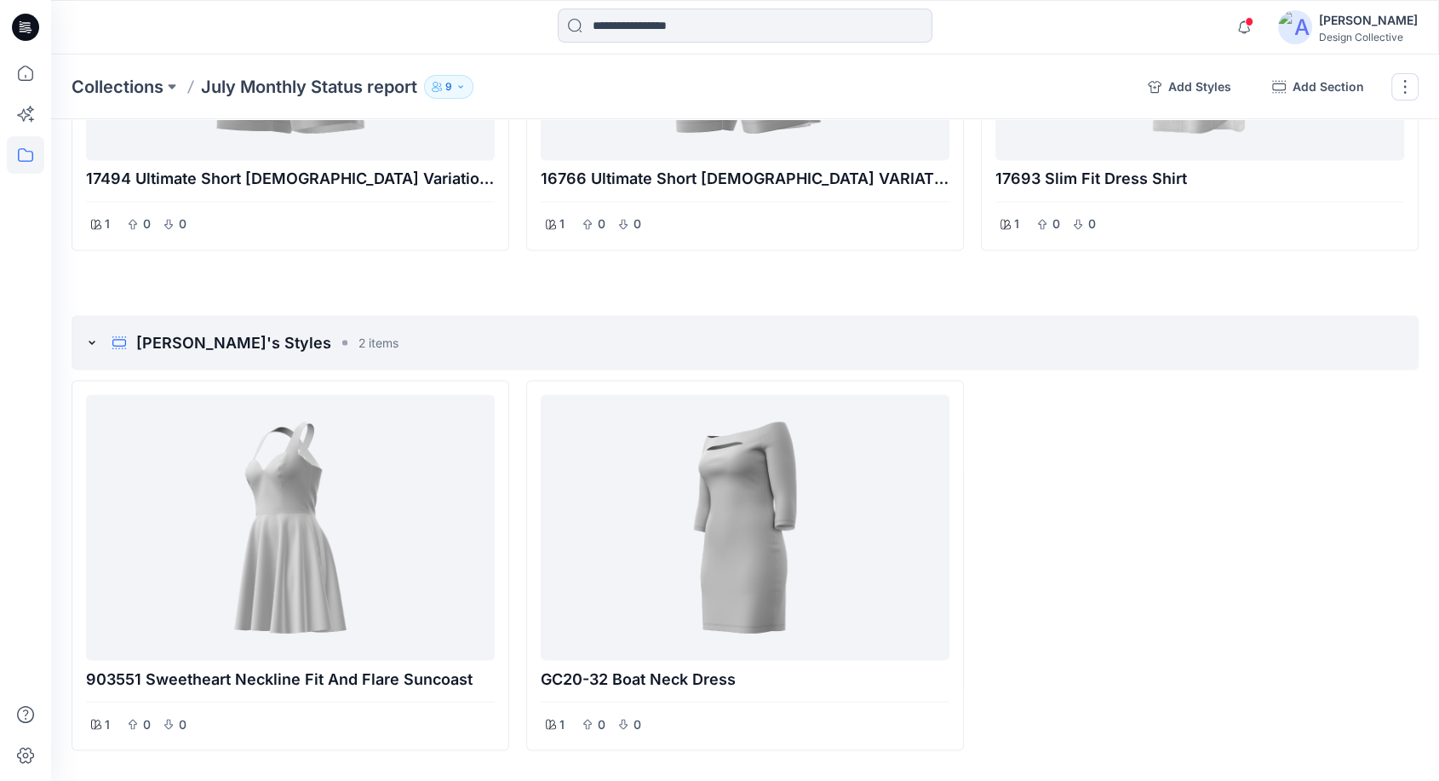
scroll to position [3041, 0]
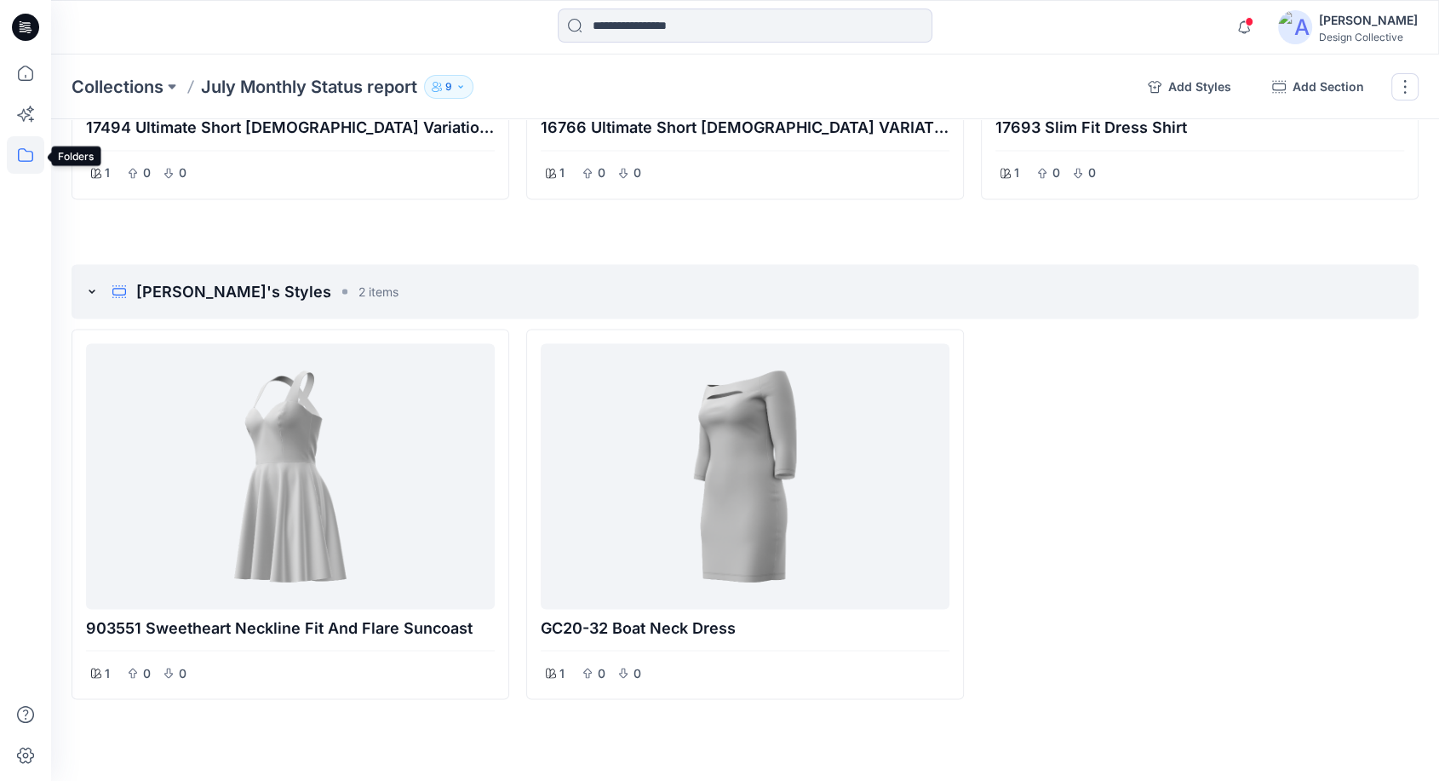
click at [27, 162] on icon at bounding box center [25, 154] width 37 height 37
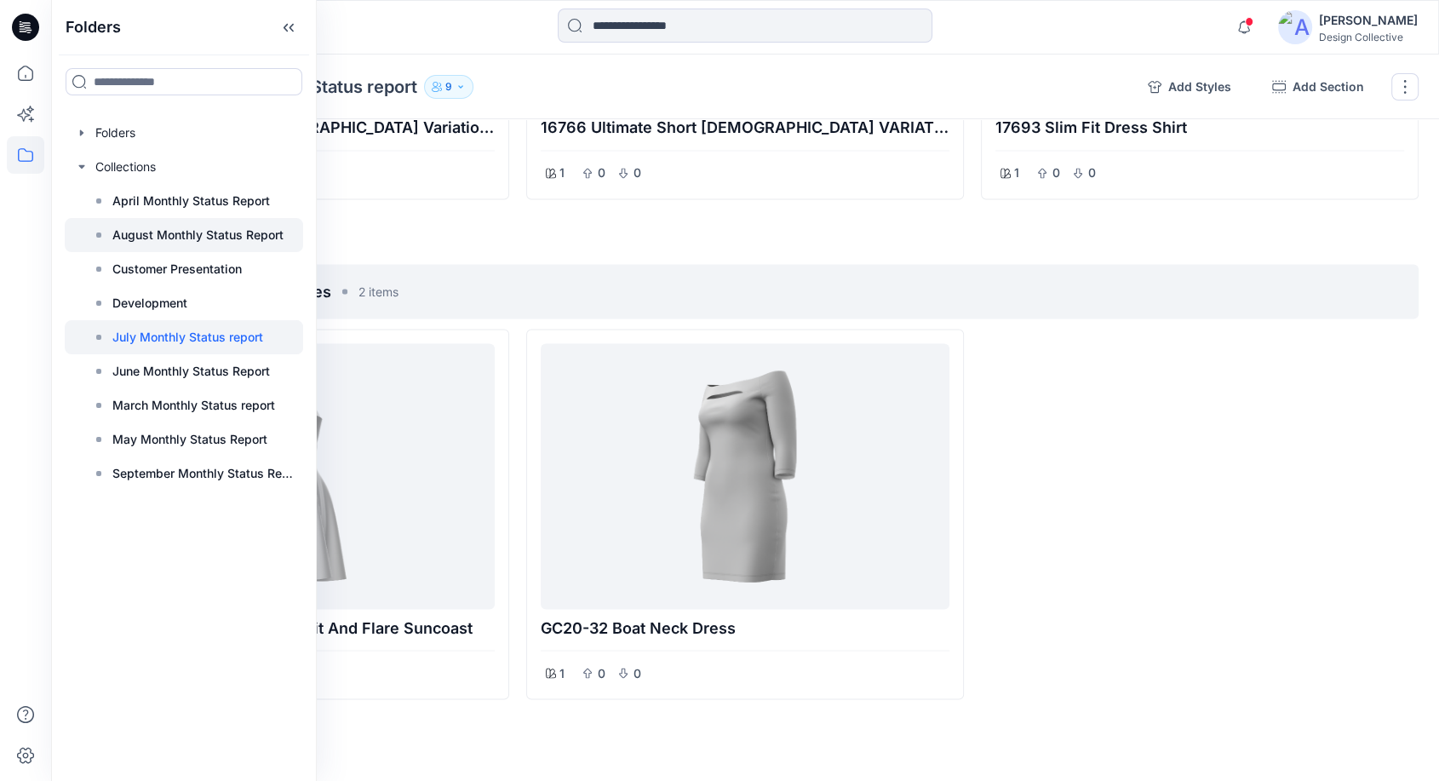
click at [198, 228] on p "August Monthly Status Report" at bounding box center [197, 235] width 171 height 20
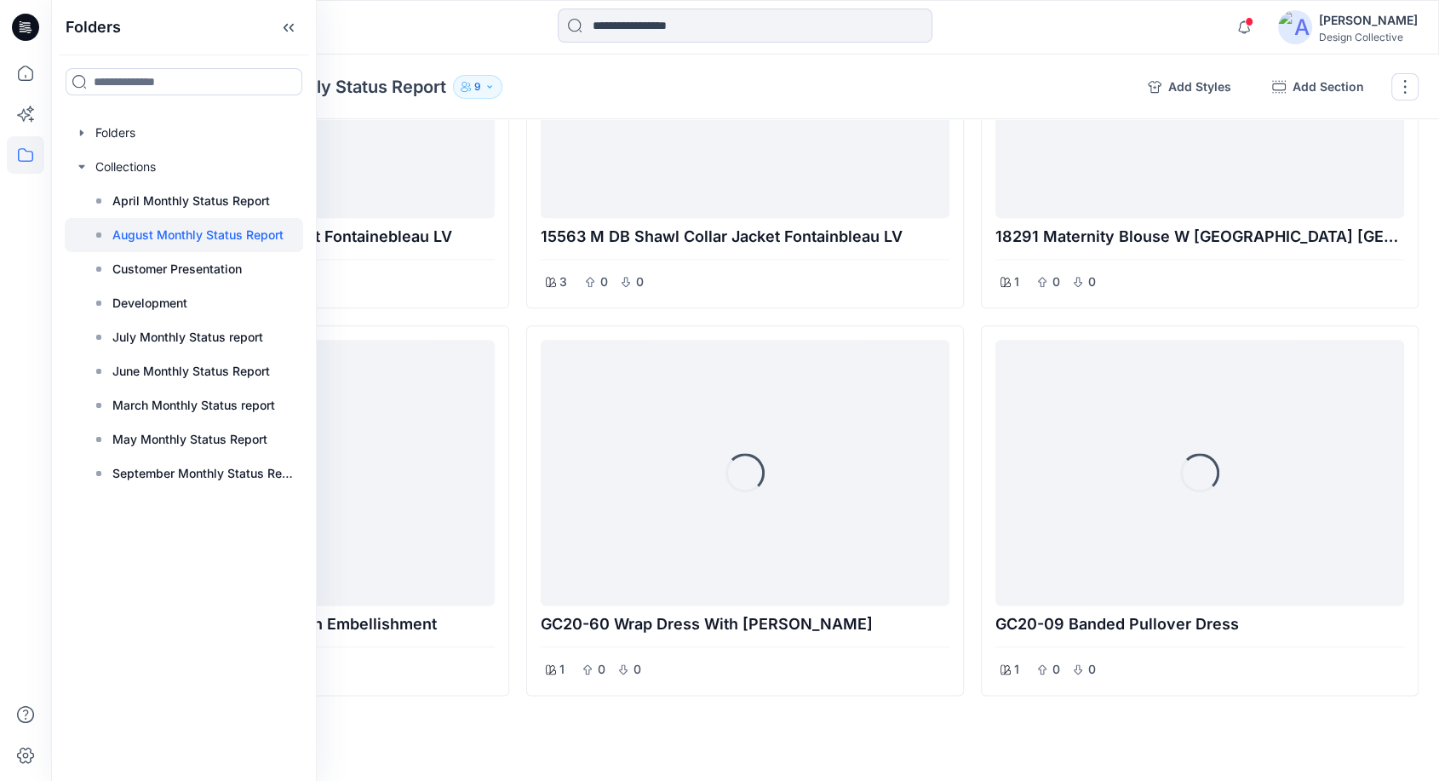
scroll to position [1896, 0]
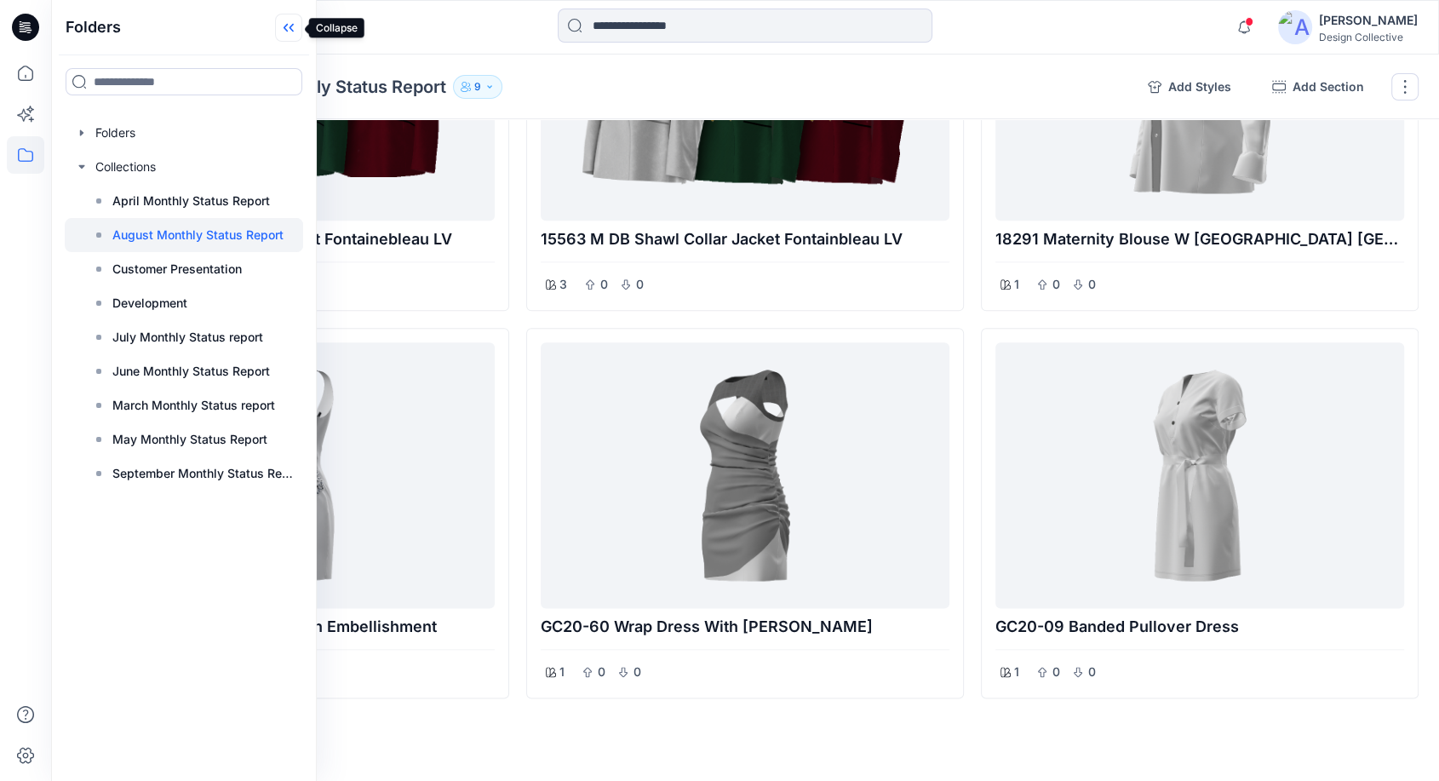
click at [293, 22] on icon at bounding box center [288, 28] width 27 height 28
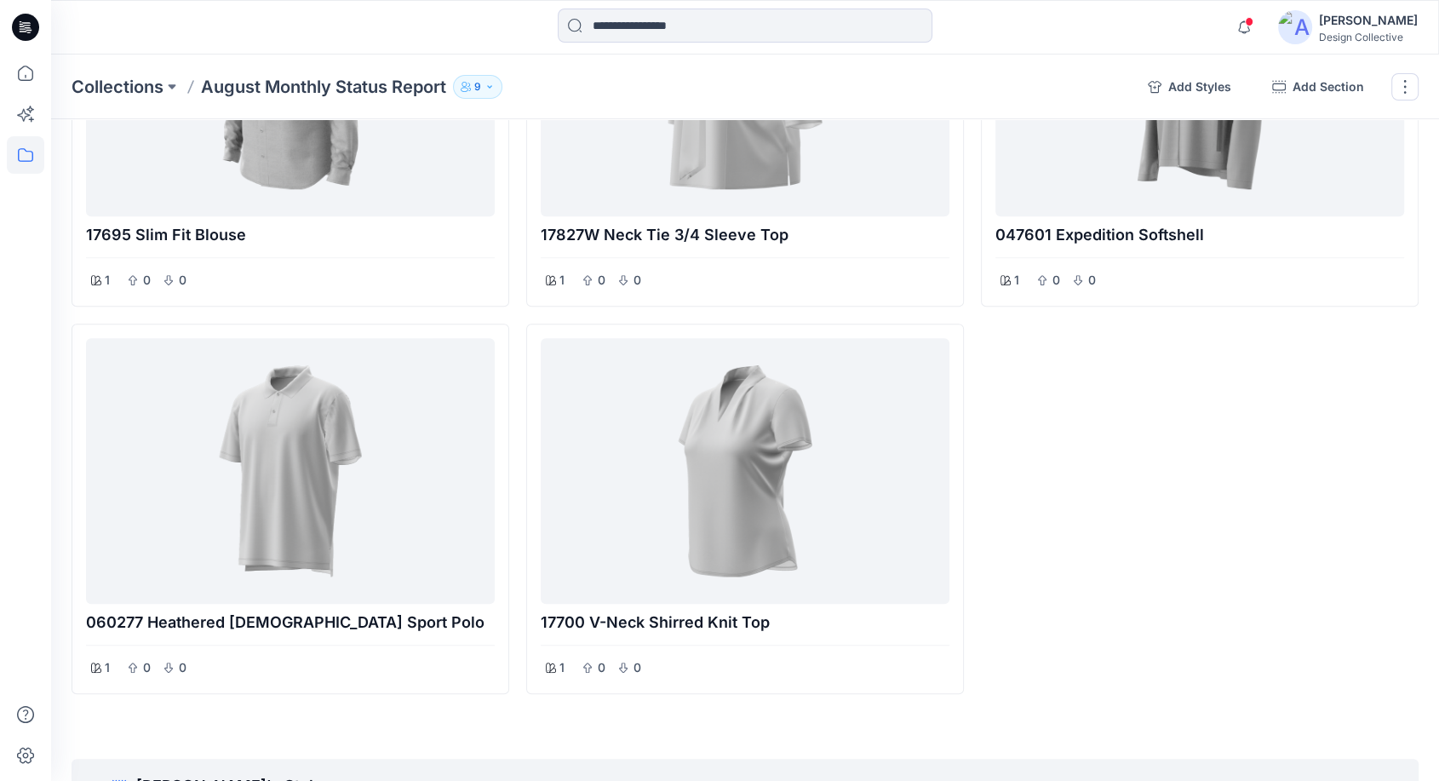
scroll to position [0, 0]
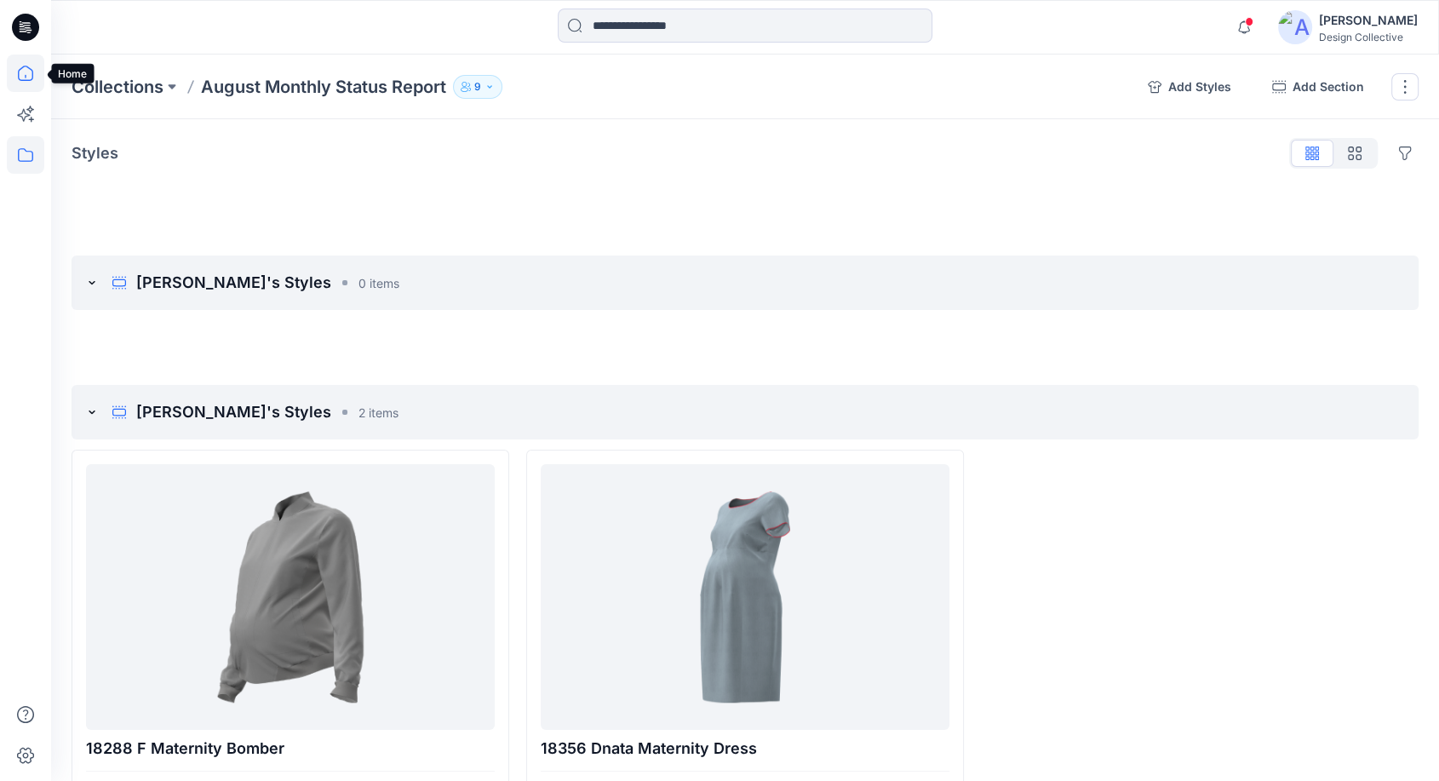
click at [32, 63] on icon at bounding box center [25, 72] width 37 height 37
